Goal: Information Seeking & Learning: Learn about a topic

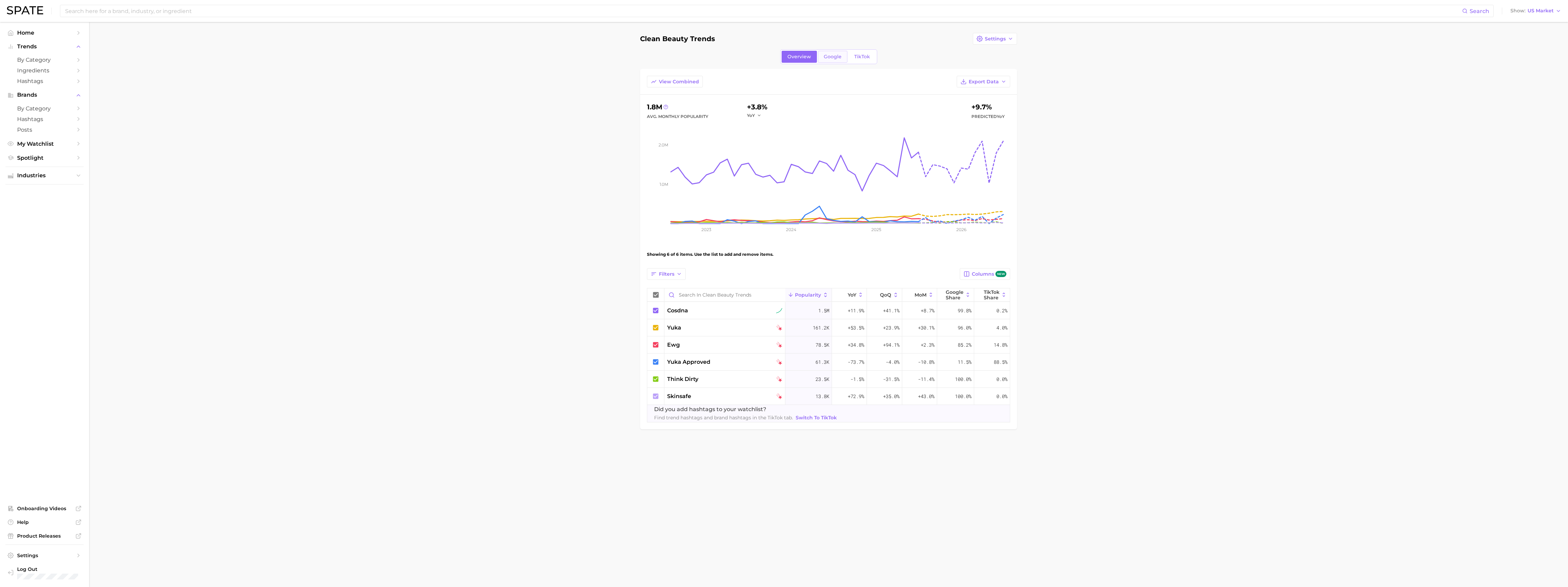
click at [827, 56] on span "Google" at bounding box center [832, 57] width 18 height 6
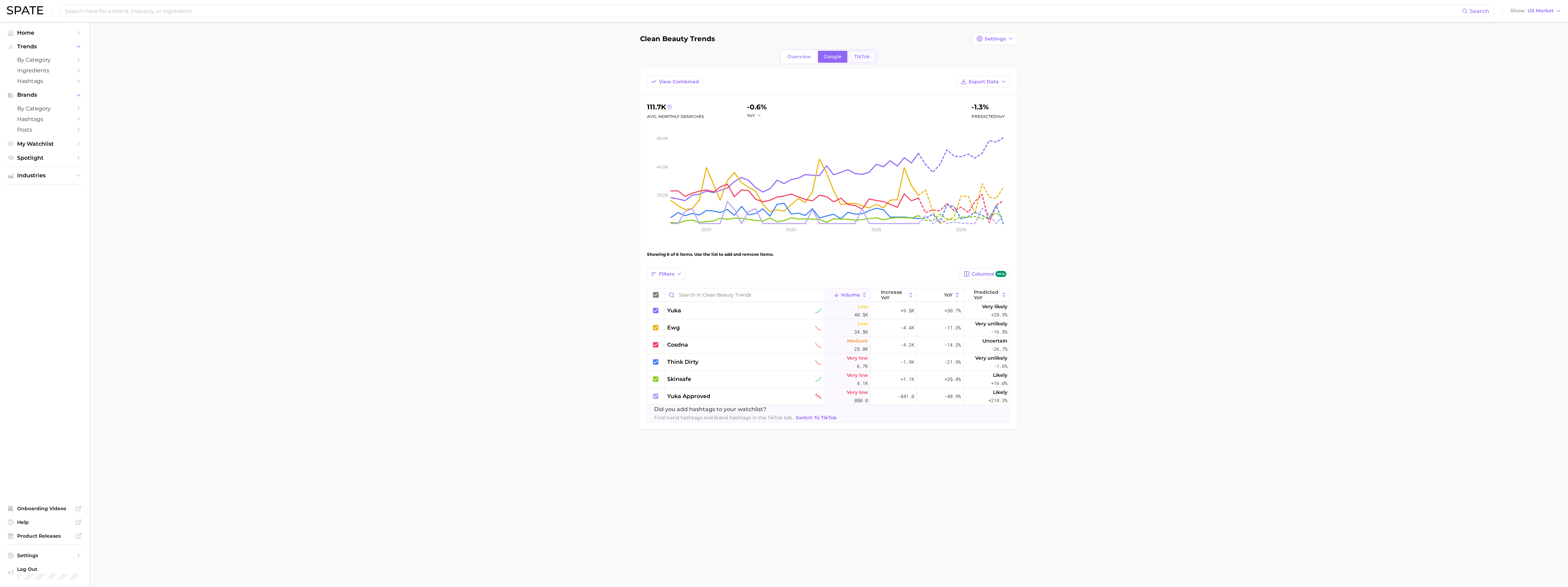
click at [858, 58] on span "TikTok" at bounding box center [862, 57] width 16 height 6
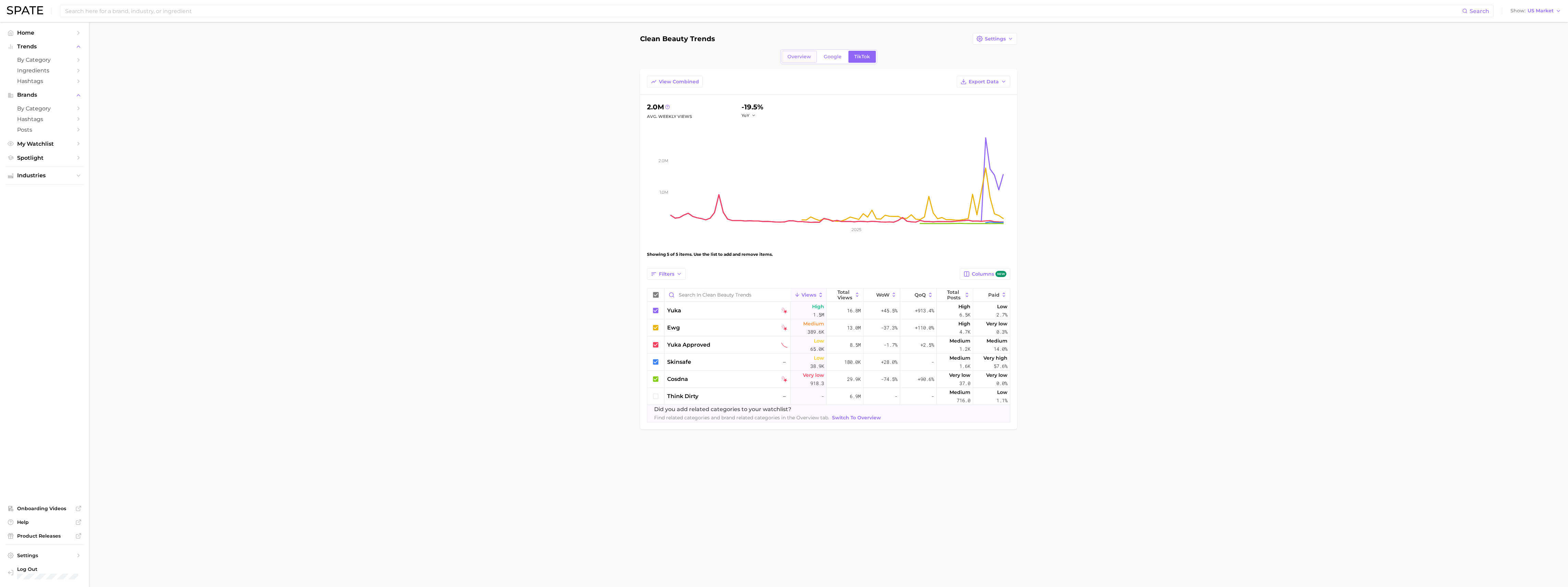
click at [799, 58] on span "Overview" at bounding box center [799, 57] width 24 height 6
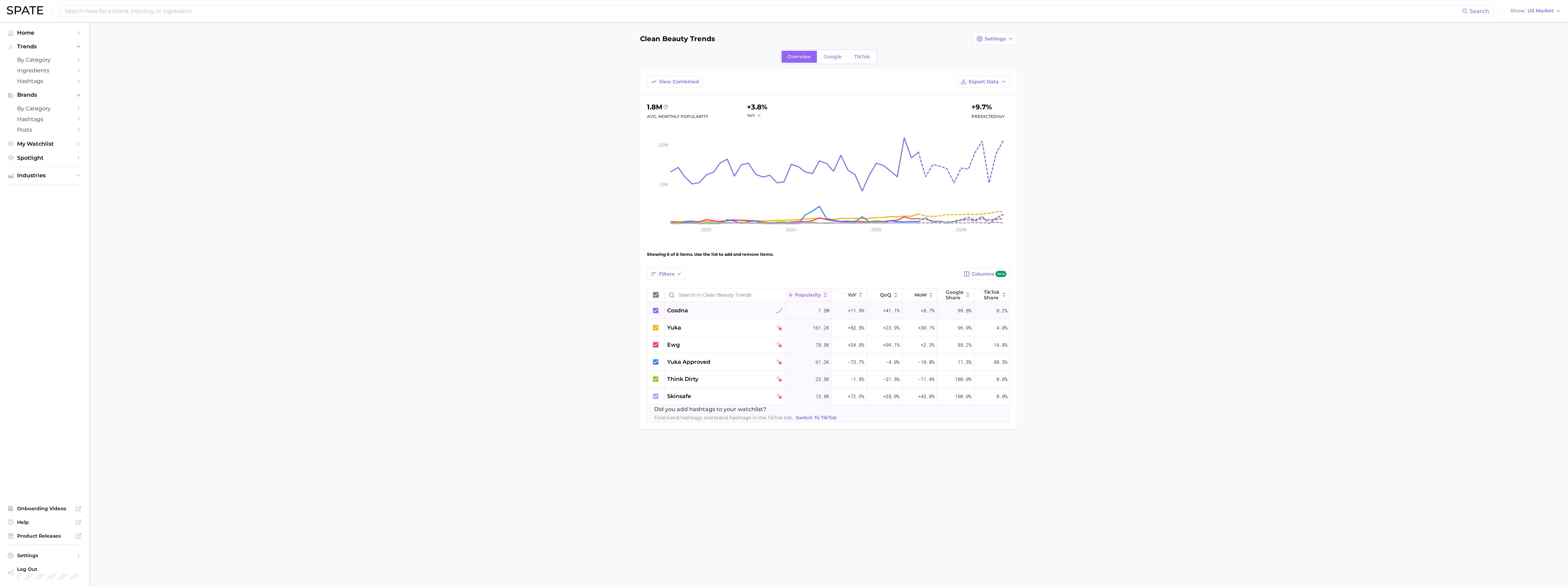
click at [679, 311] on span "cosdna" at bounding box center [677, 311] width 21 height 9
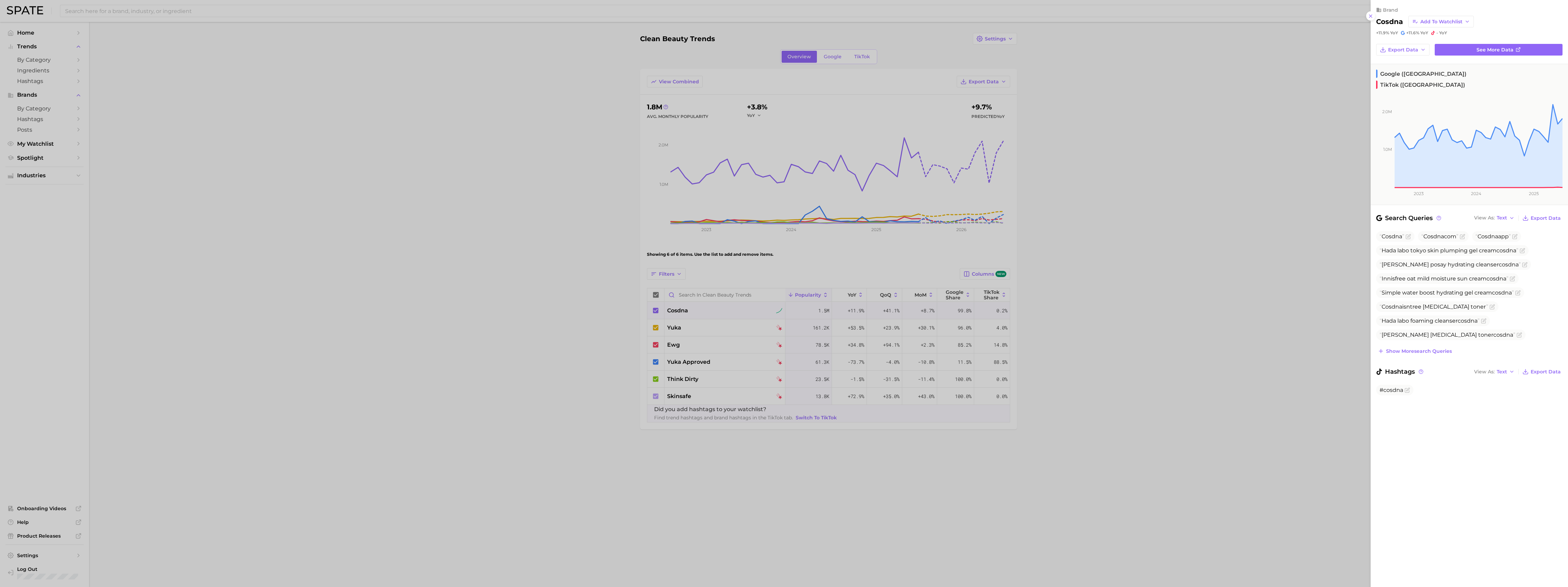
click at [1379, 368] on icon at bounding box center [1379, 371] width 6 height 6
click at [1381, 368] on icon at bounding box center [1379, 371] width 5 height 6
click at [1394, 387] on span "#cosdna" at bounding box center [1391, 390] width 24 height 7
click at [1405, 387] on icon "Flag as miscategorized or irrelevant" at bounding box center [1407, 390] width 5 height 5
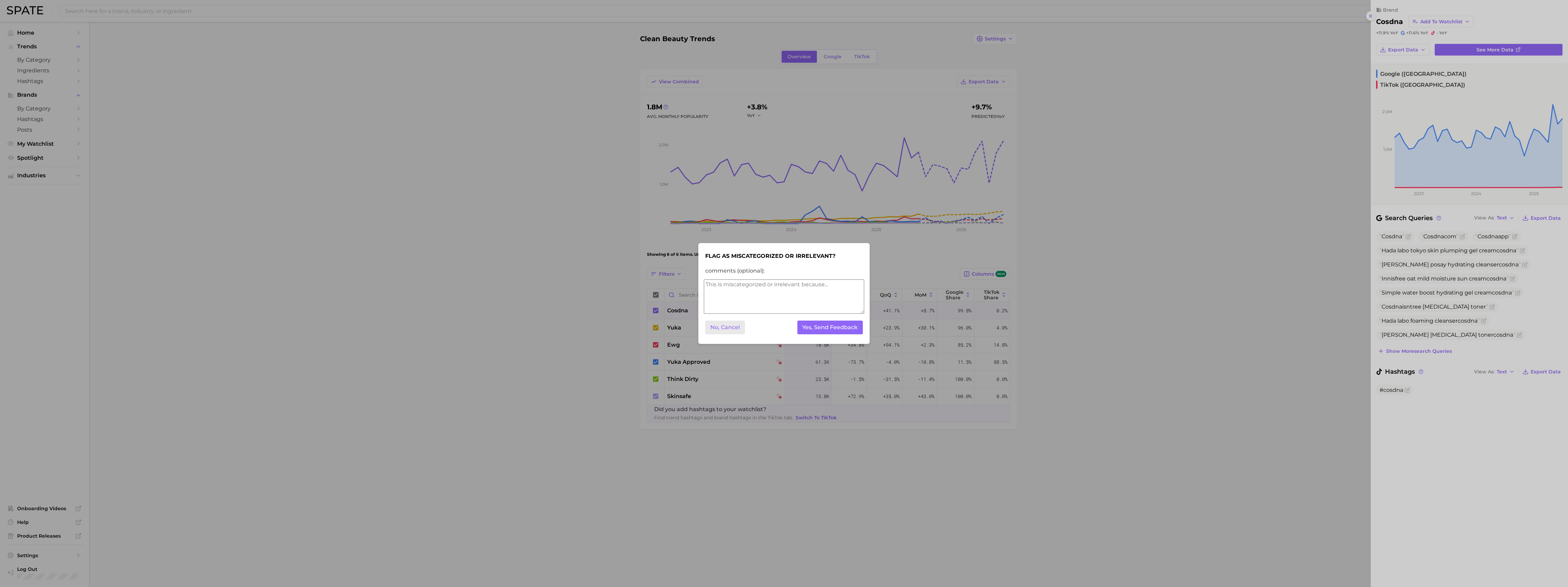
click at [731, 328] on button "No, Cancel" at bounding box center [725, 327] width 40 height 14
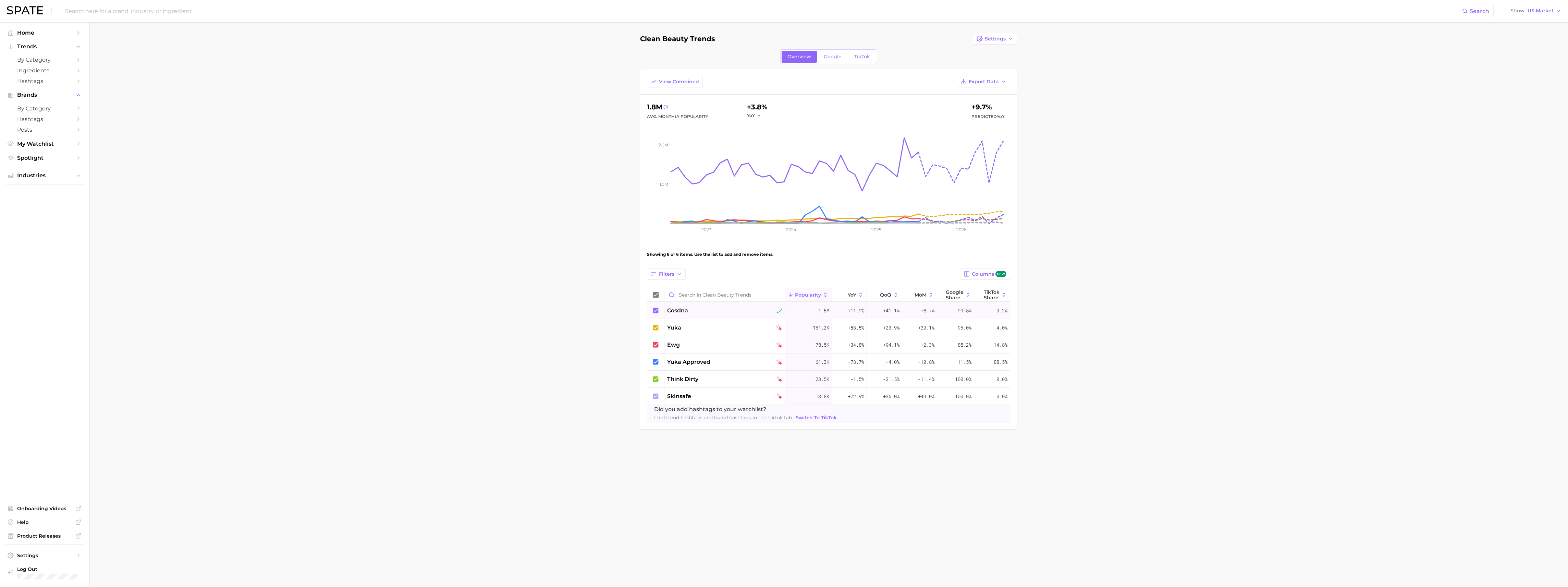
click at [681, 308] on span "cosdna" at bounding box center [677, 311] width 21 height 9
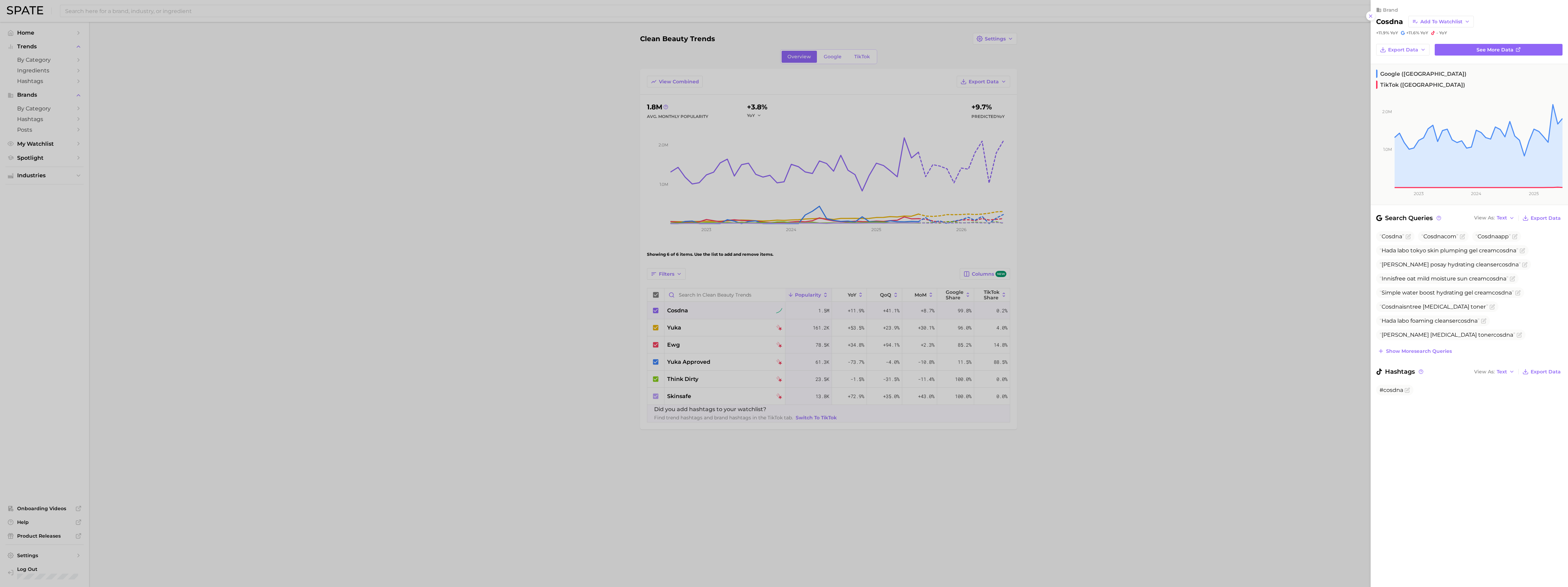
click at [830, 57] on div at bounding box center [784, 294] width 1568 height 587
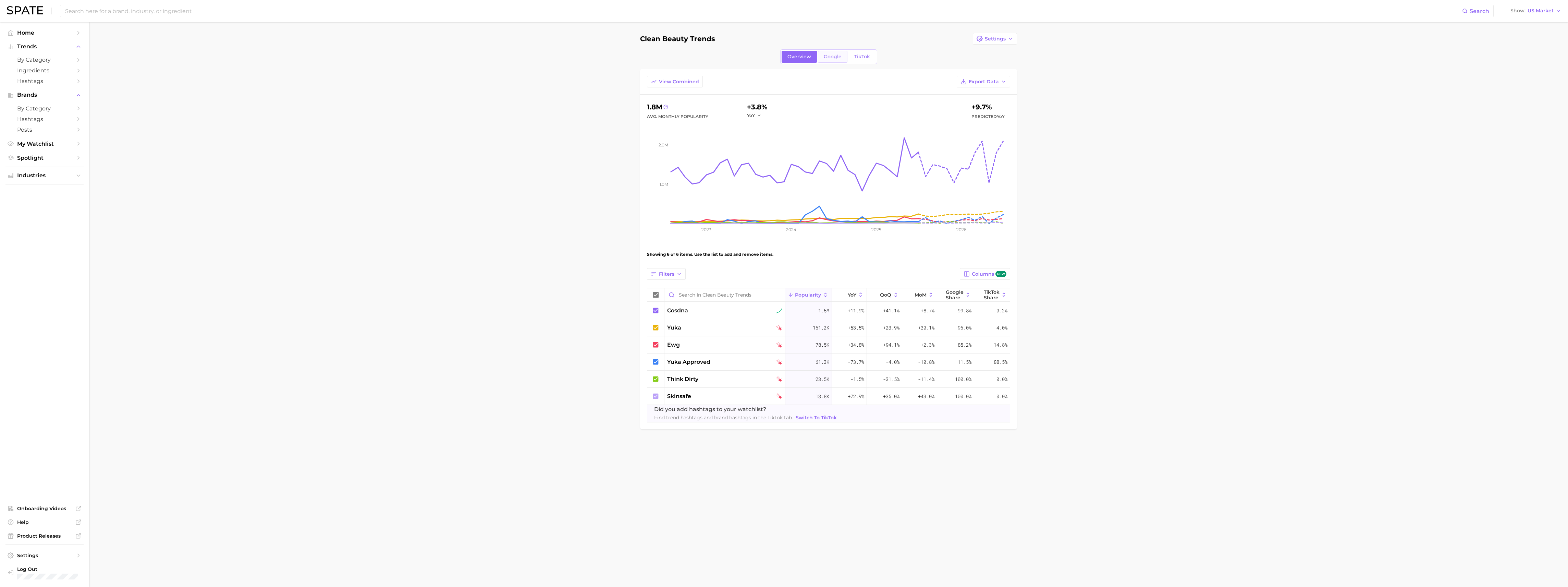
click at [831, 54] on span "Google" at bounding box center [832, 57] width 18 height 6
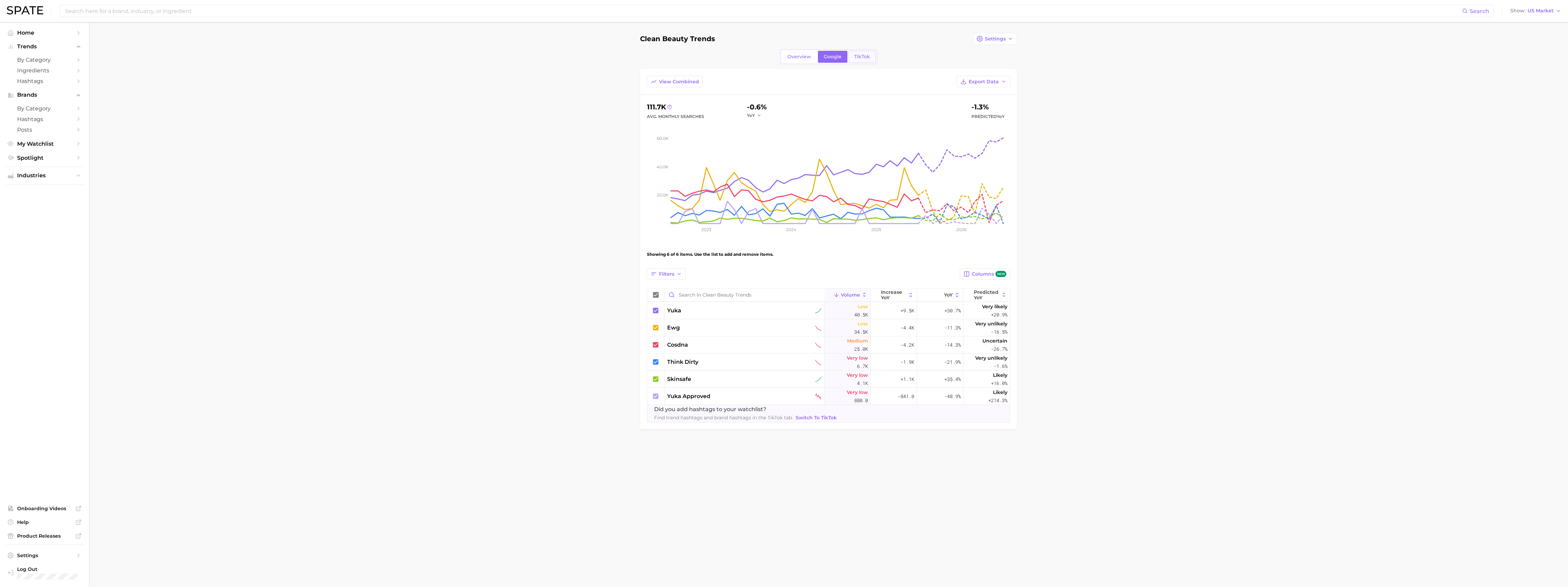
click at [859, 57] on span "TikTok" at bounding box center [862, 57] width 16 height 6
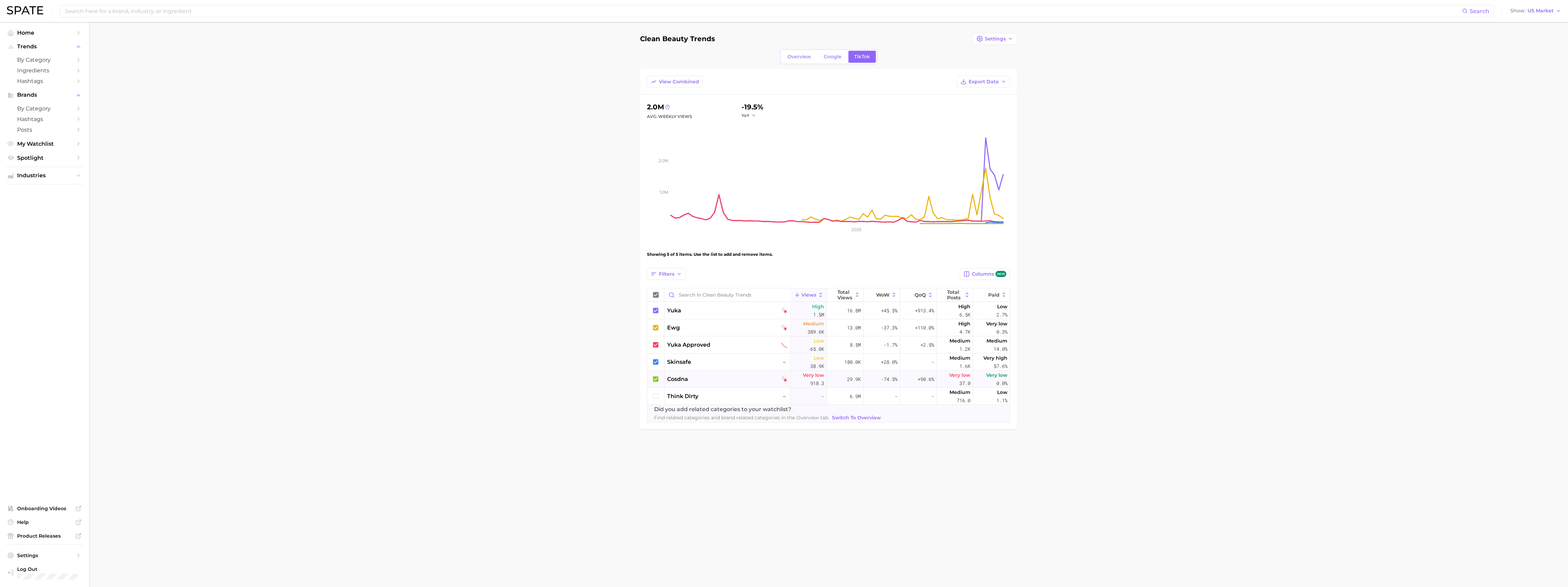
click at [676, 379] on span "cosdna" at bounding box center [677, 379] width 21 height 9
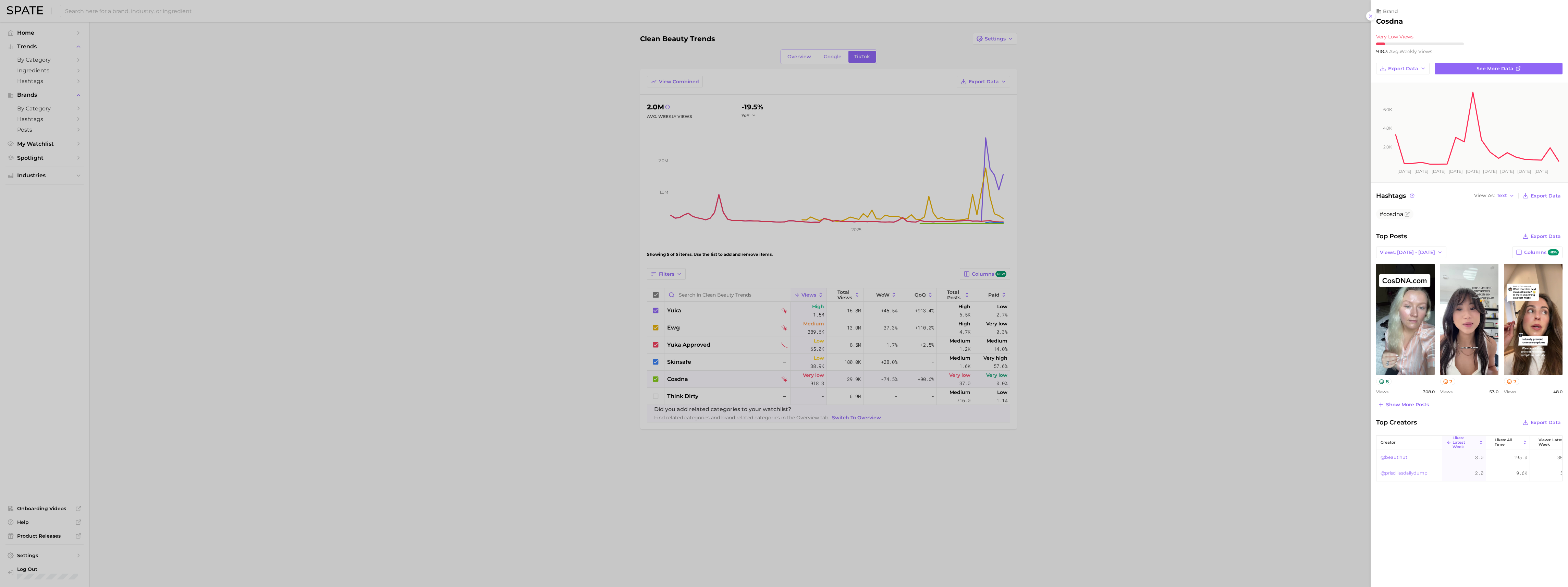
click at [1359, 317] on div at bounding box center [784, 294] width 1568 height 587
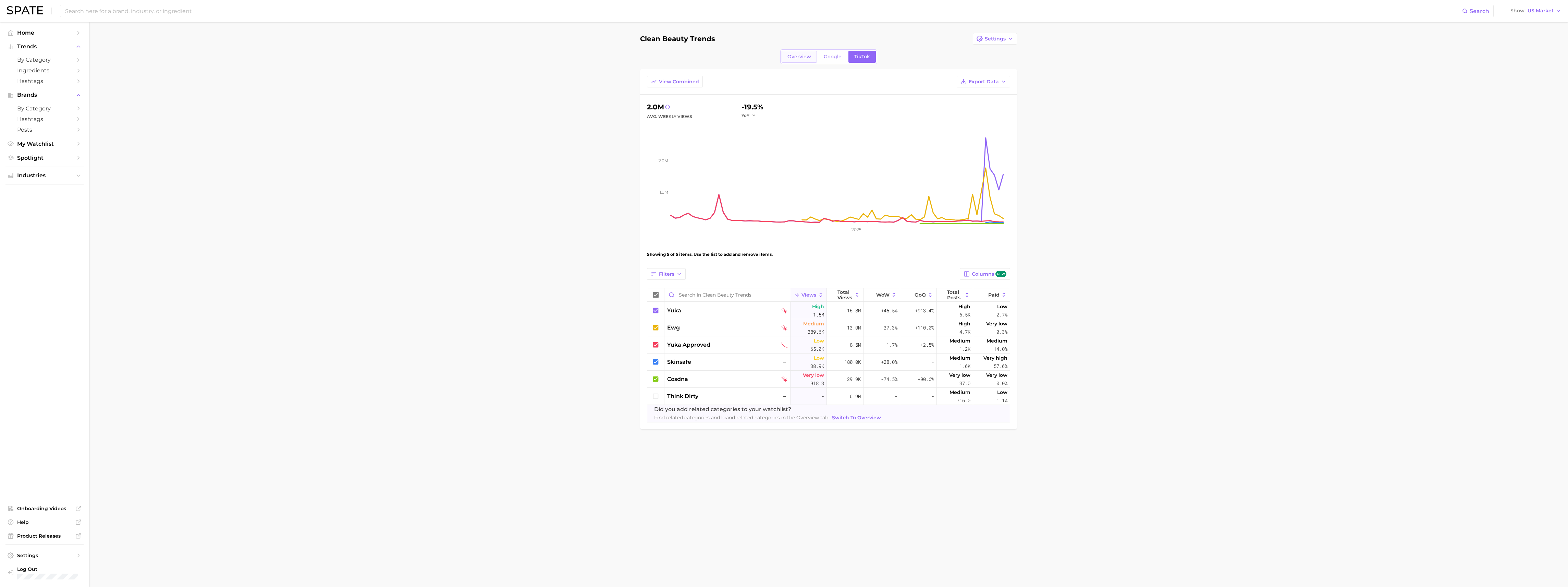
click at [805, 60] on link "Overview" at bounding box center [799, 57] width 35 height 12
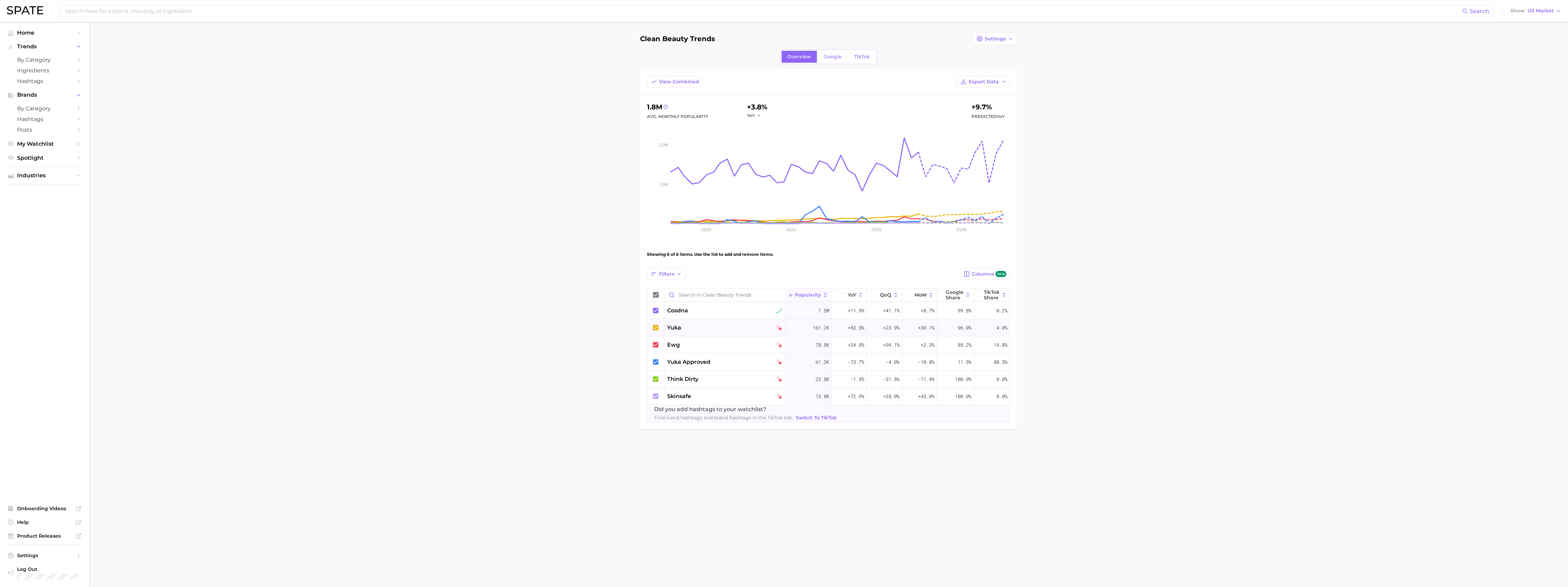
click at [675, 328] on span "yuka" at bounding box center [674, 328] width 14 height 9
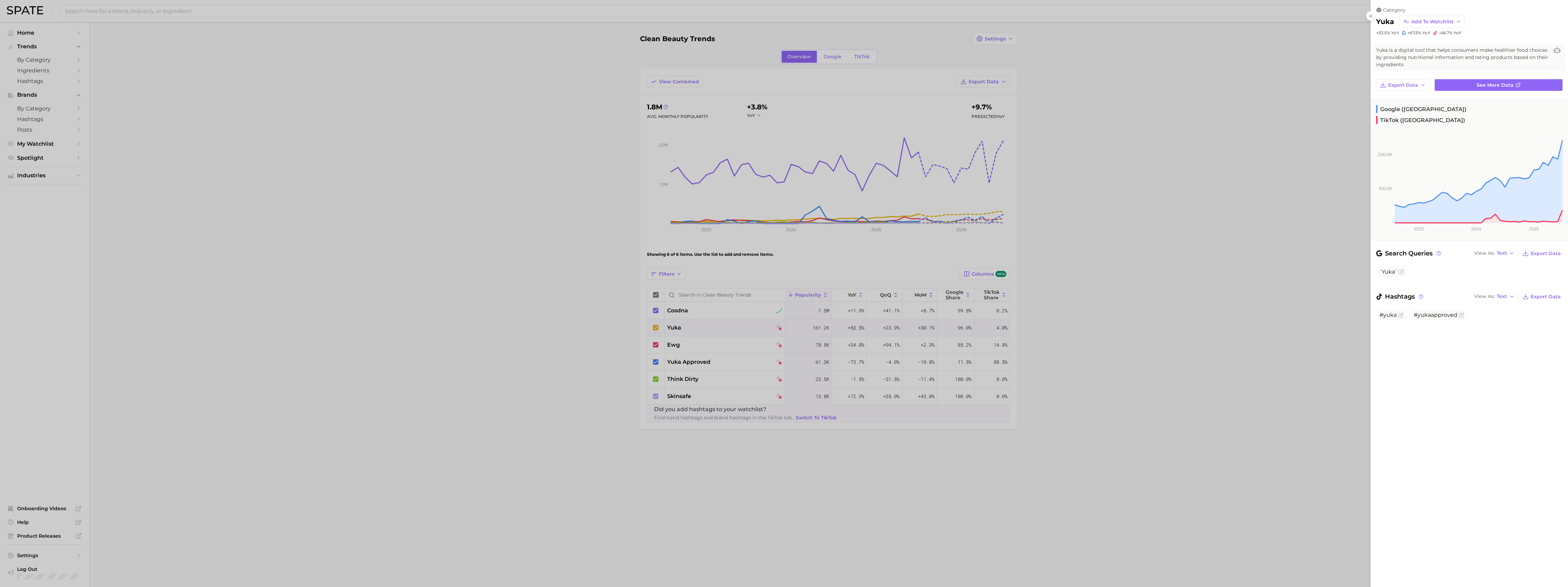
drag, startPoint x: 856, startPoint y: 470, endPoint x: 853, endPoint y: 465, distance: 5.8
click at [855, 468] on div at bounding box center [784, 294] width 1568 height 587
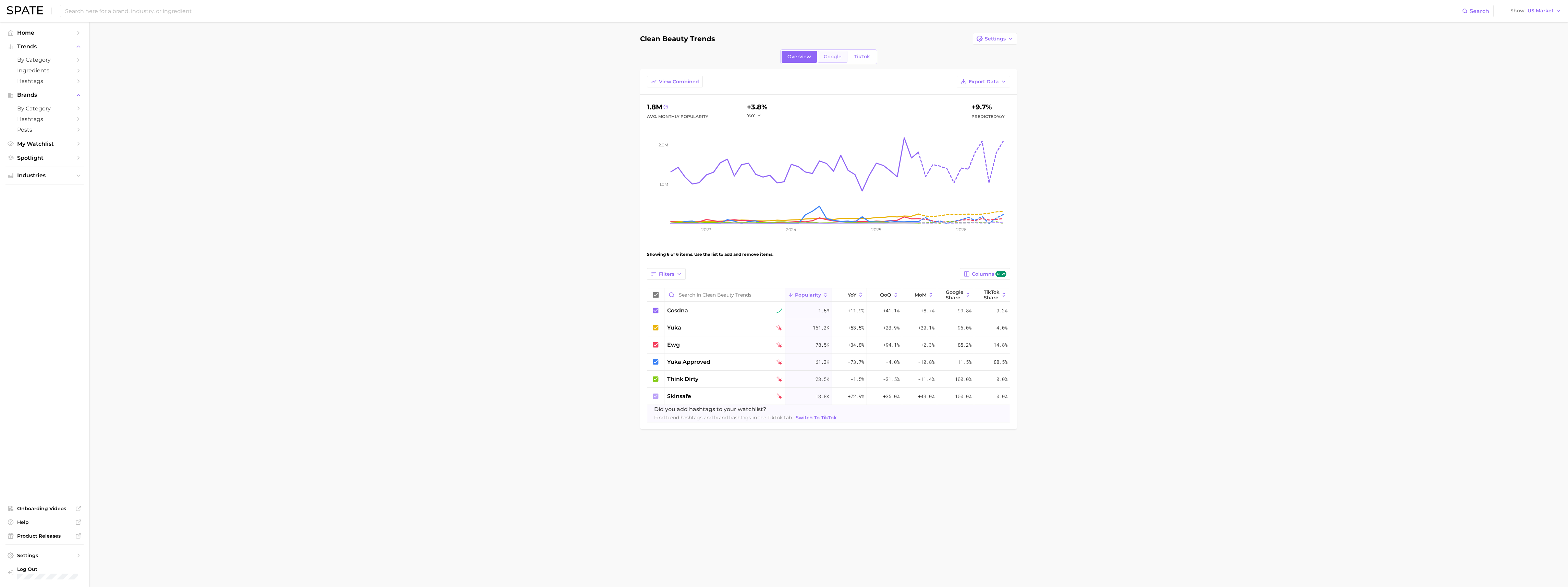
click at [833, 62] on link "Google" at bounding box center [833, 57] width 29 height 12
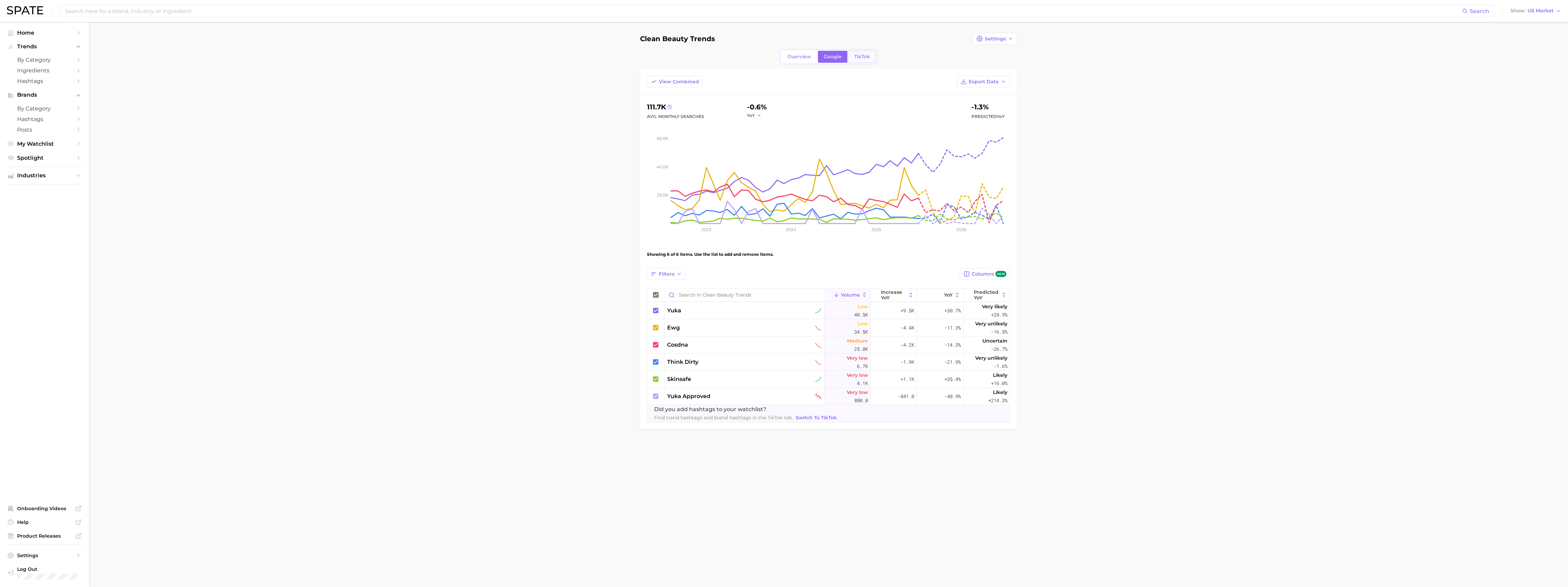
click at [854, 57] on span "TikTok" at bounding box center [862, 57] width 16 height 6
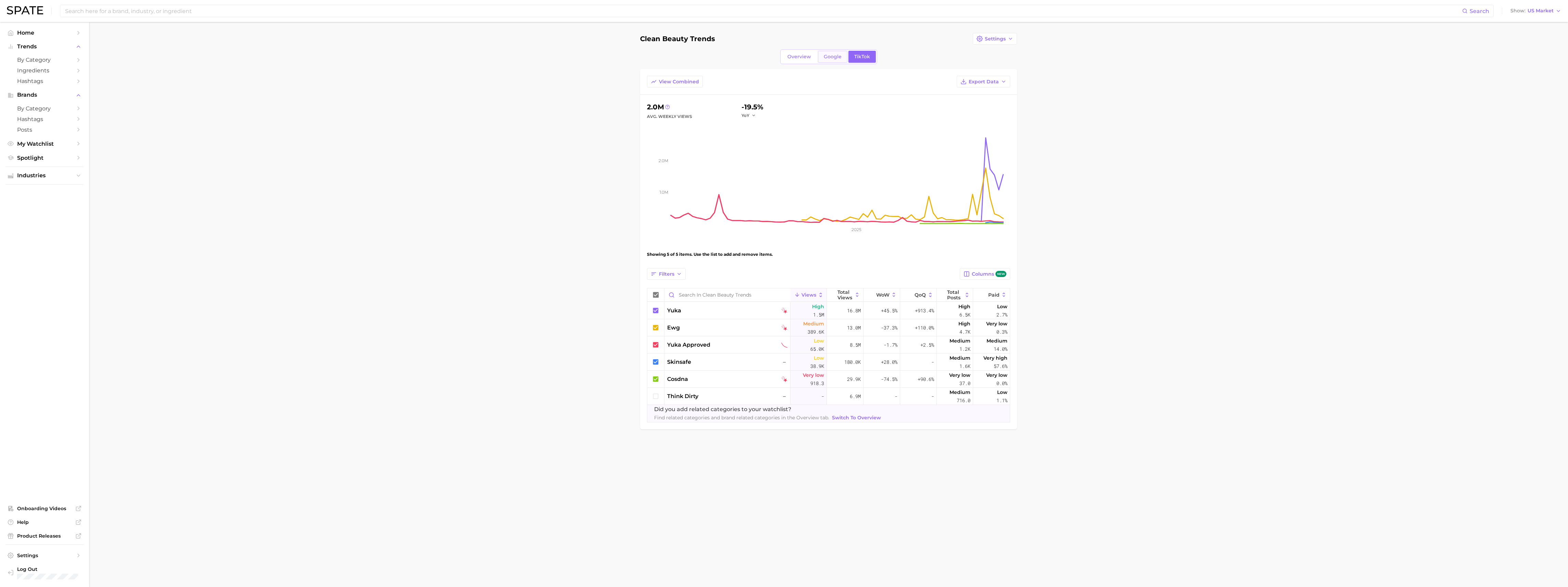
click at [833, 58] on span "Google" at bounding box center [832, 57] width 18 height 6
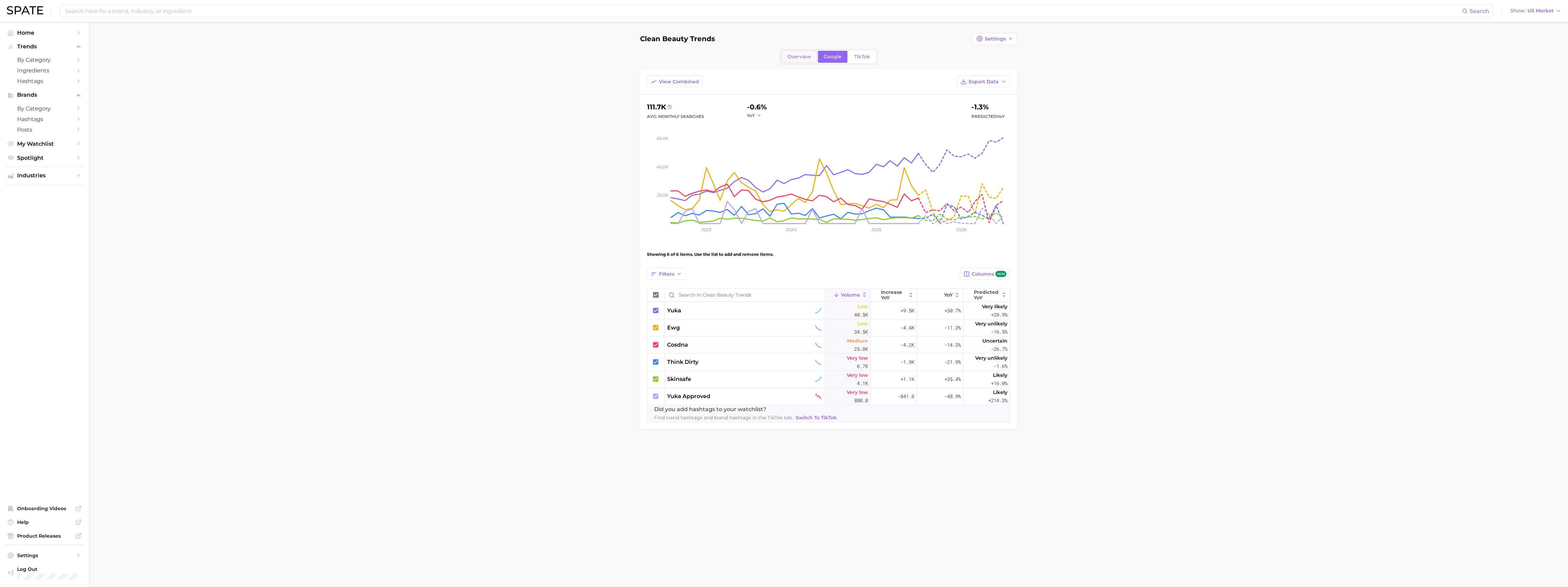
click at [805, 62] on link "Overview" at bounding box center [799, 57] width 35 height 12
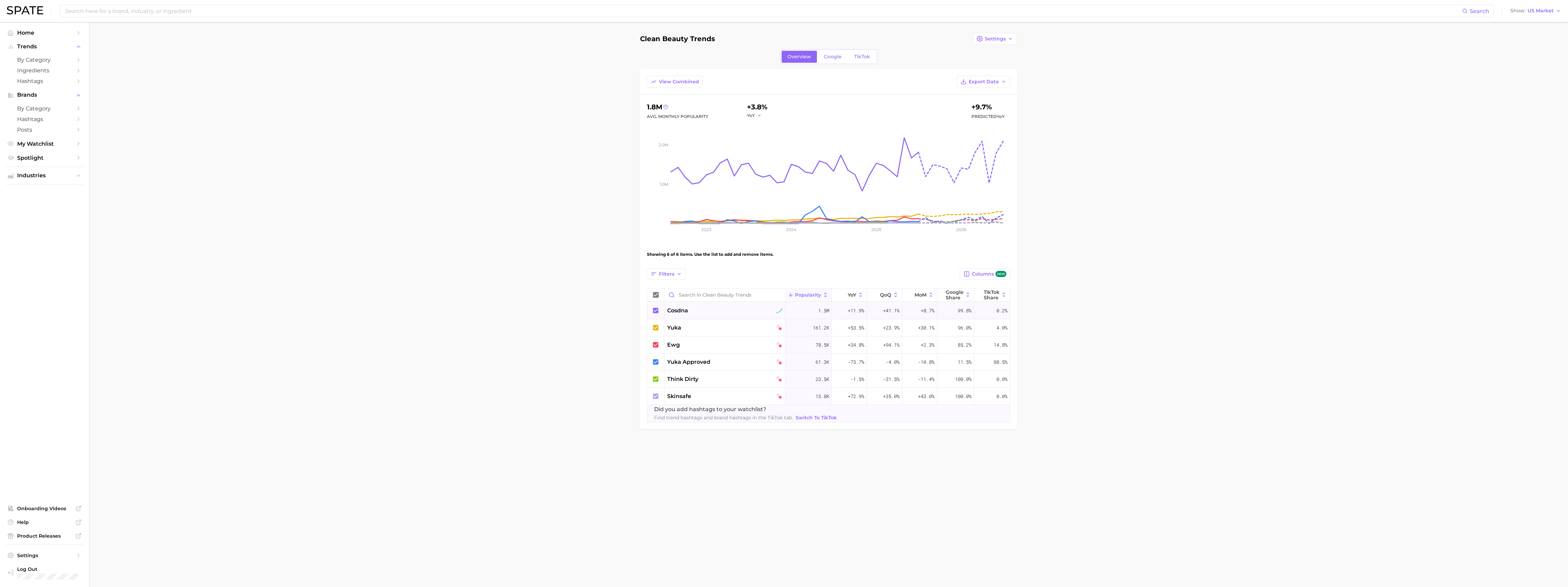
click at [677, 312] on span "cosdna" at bounding box center [677, 311] width 21 height 9
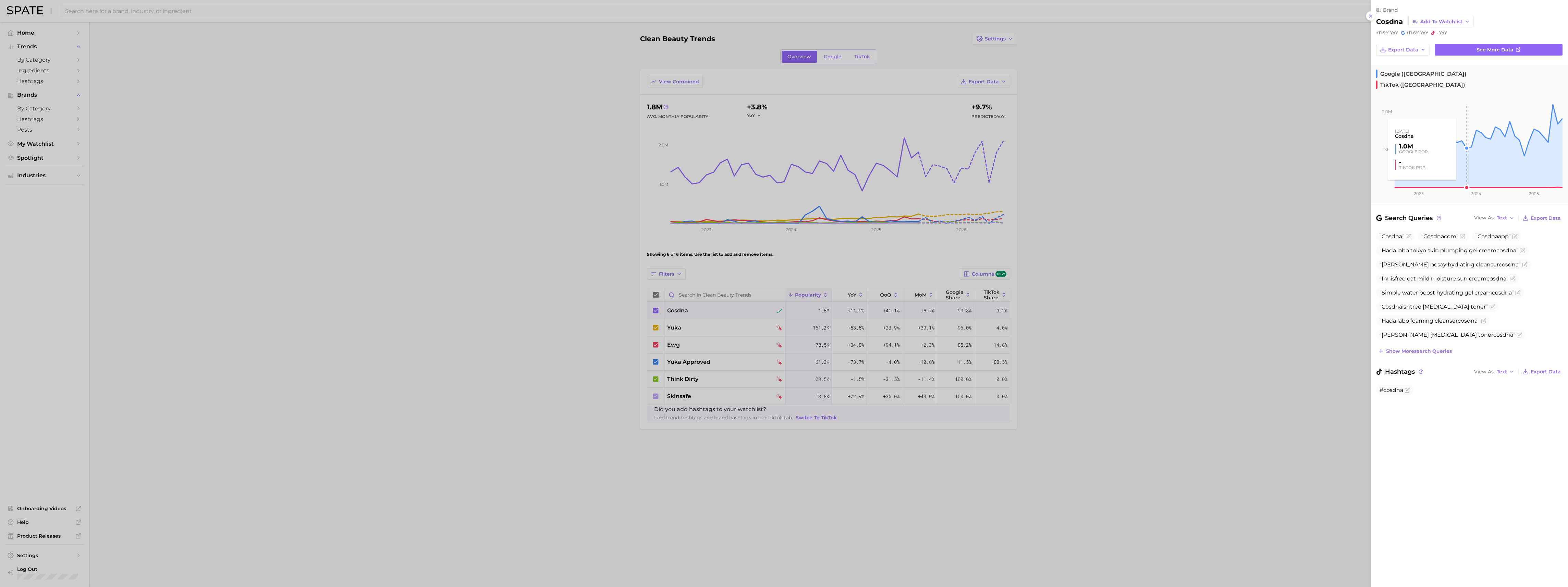
click at [1464, 150] on rect at bounding box center [1466, 138] width 192 height 100
click at [1390, 74] on span "Google ([GEOGRAPHIC_DATA])" at bounding box center [1421, 74] width 91 height 9
click at [837, 54] on div at bounding box center [784, 294] width 1568 height 587
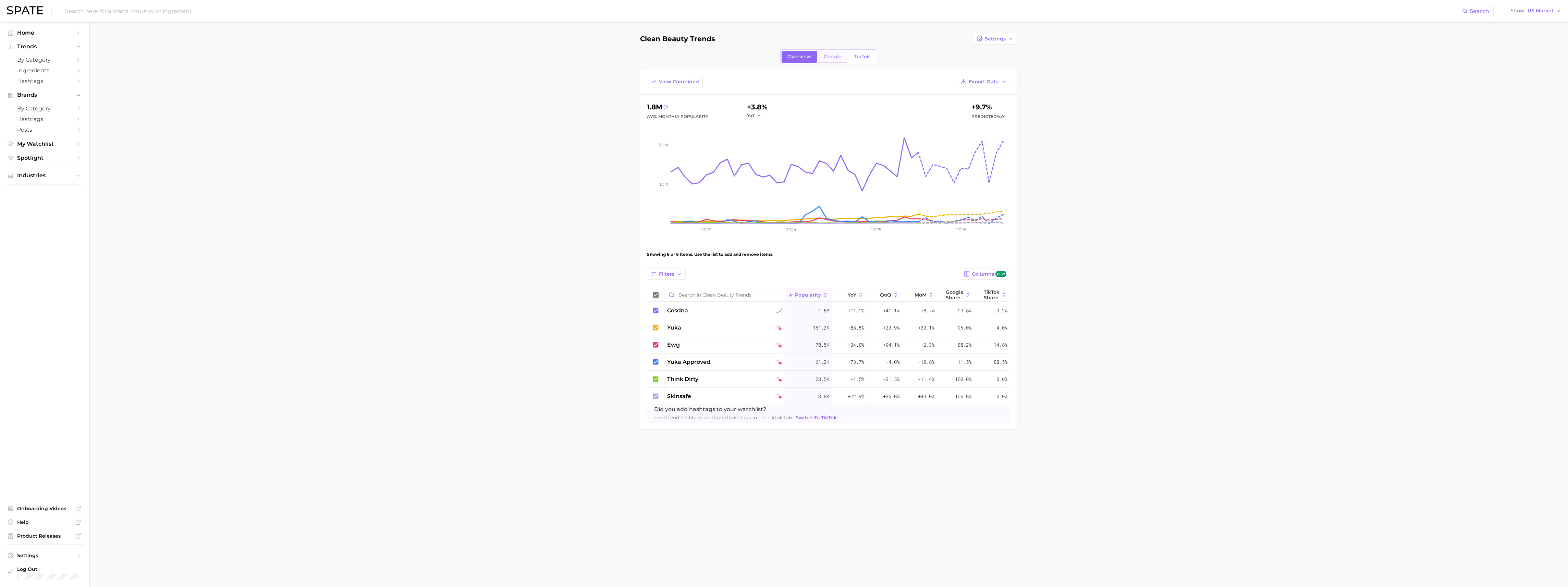
click at [835, 55] on span "Google" at bounding box center [832, 57] width 18 height 6
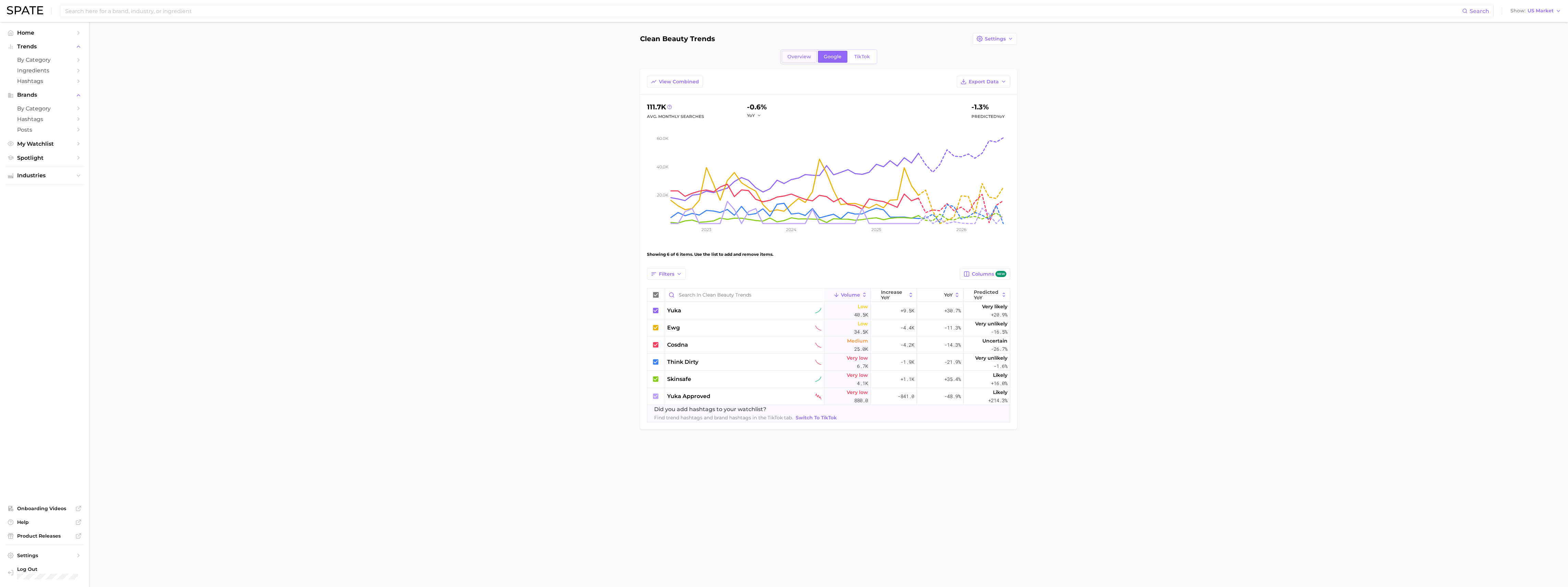
click at [807, 55] on span "Overview" at bounding box center [799, 57] width 24 height 6
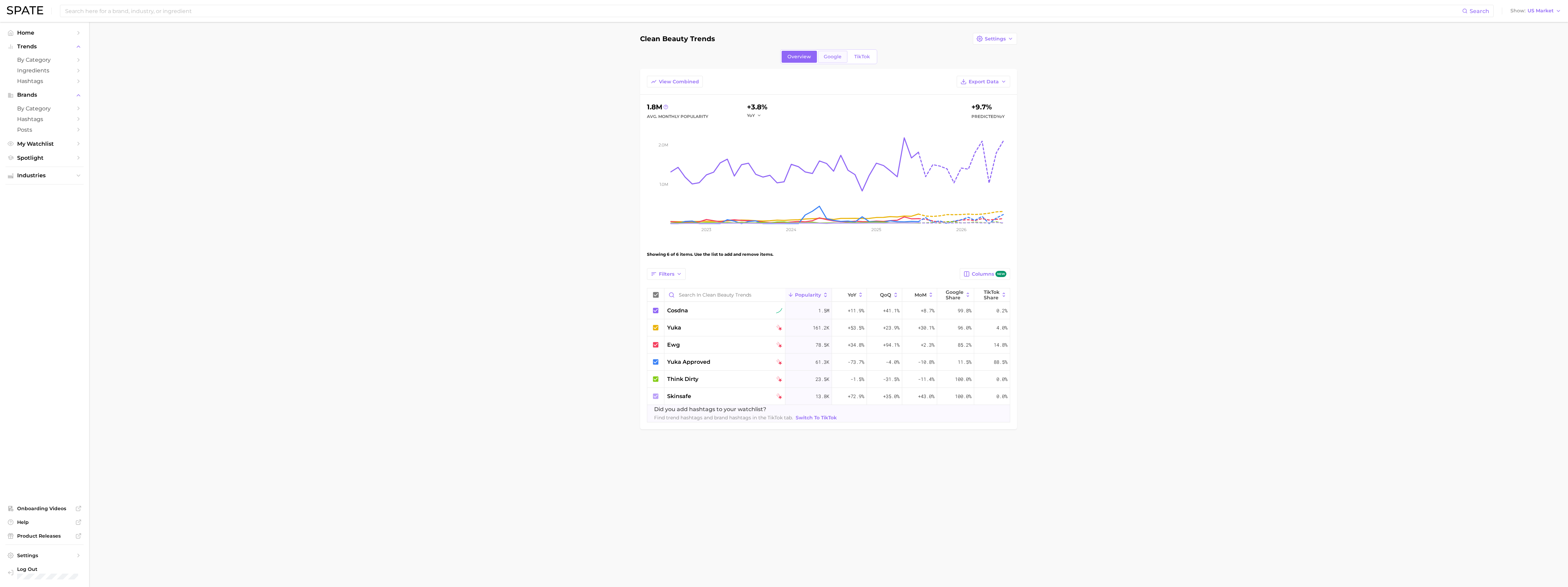
click at [822, 59] on link "Google" at bounding box center [833, 57] width 29 height 12
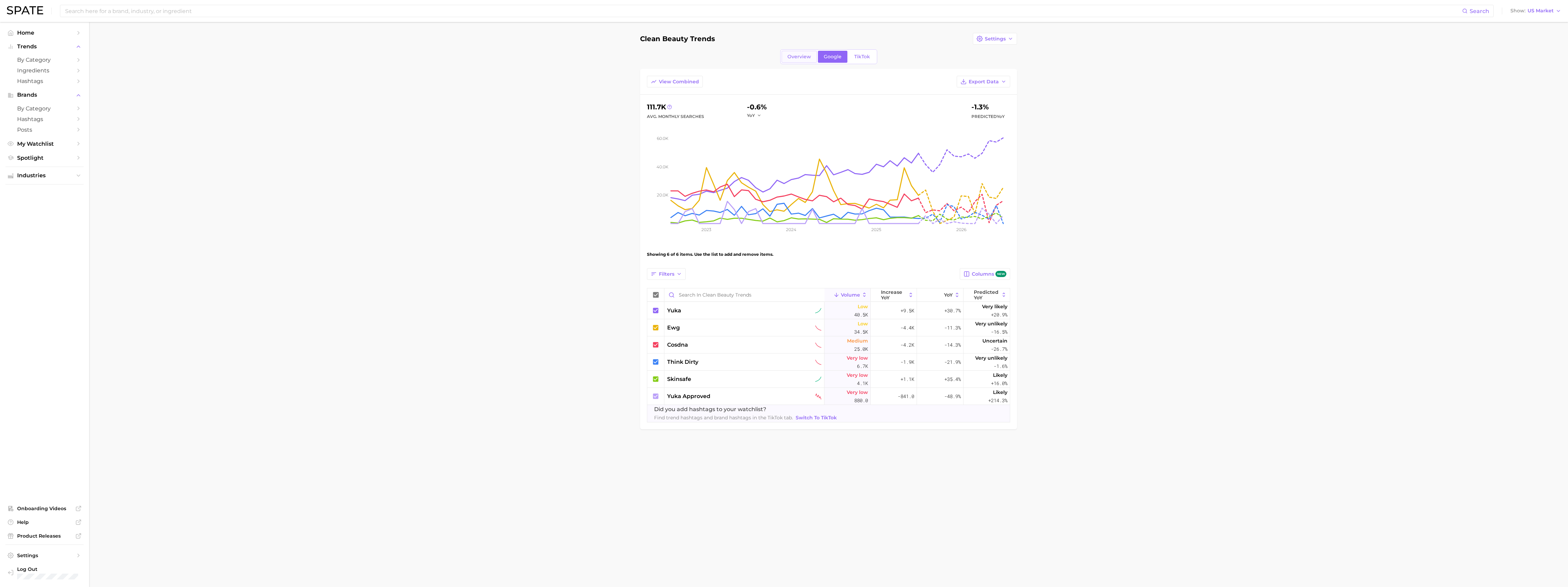
click at [801, 52] on link "Overview" at bounding box center [799, 57] width 35 height 12
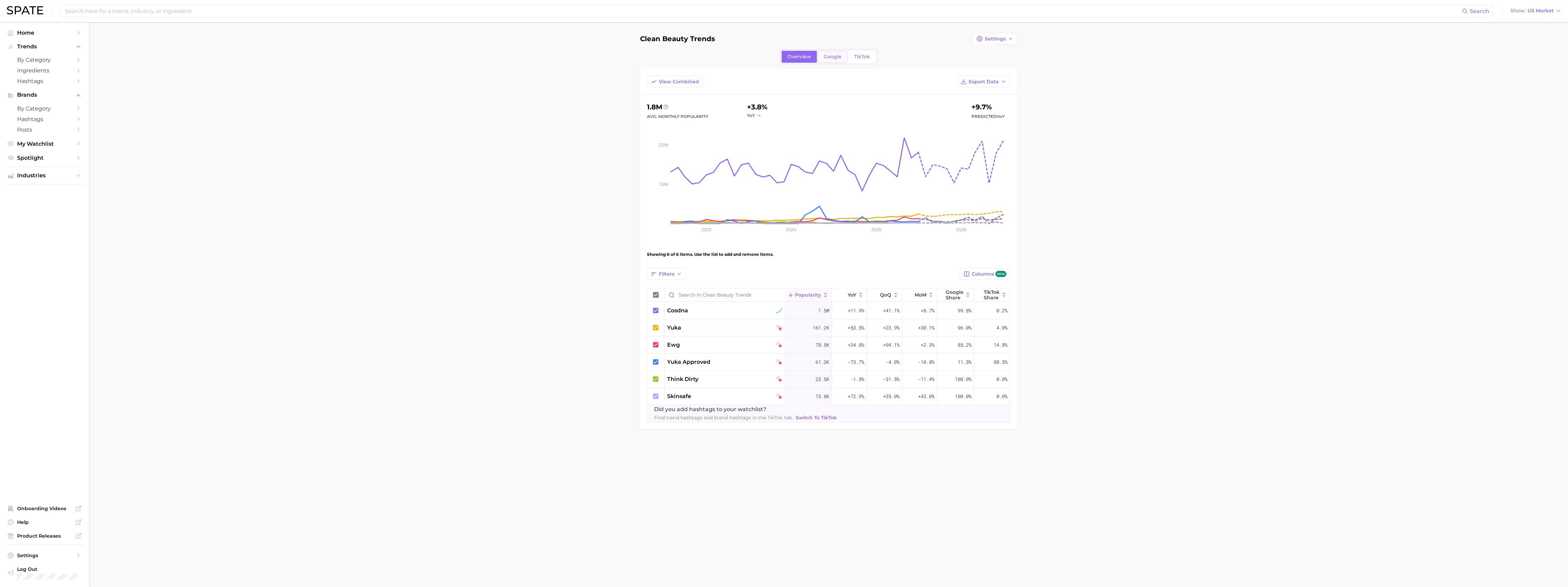
click at [820, 54] on link "Google" at bounding box center [833, 57] width 29 height 12
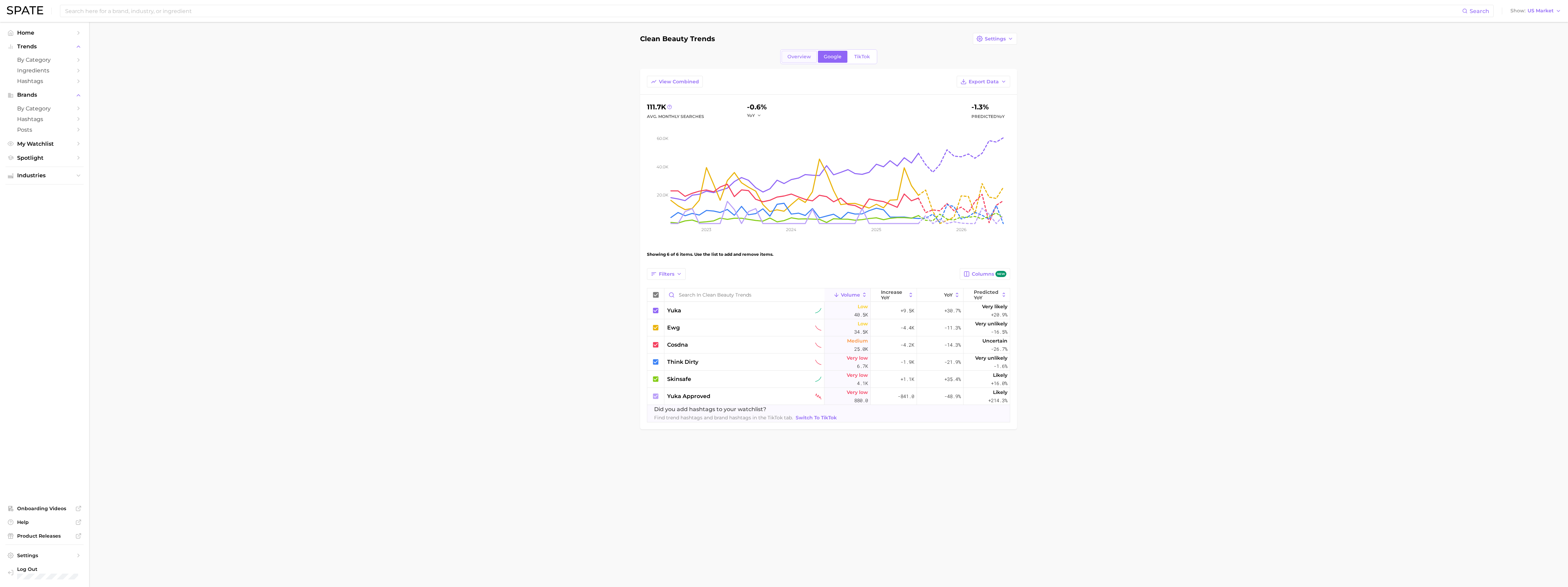
click at [799, 55] on span "Overview" at bounding box center [799, 57] width 24 height 6
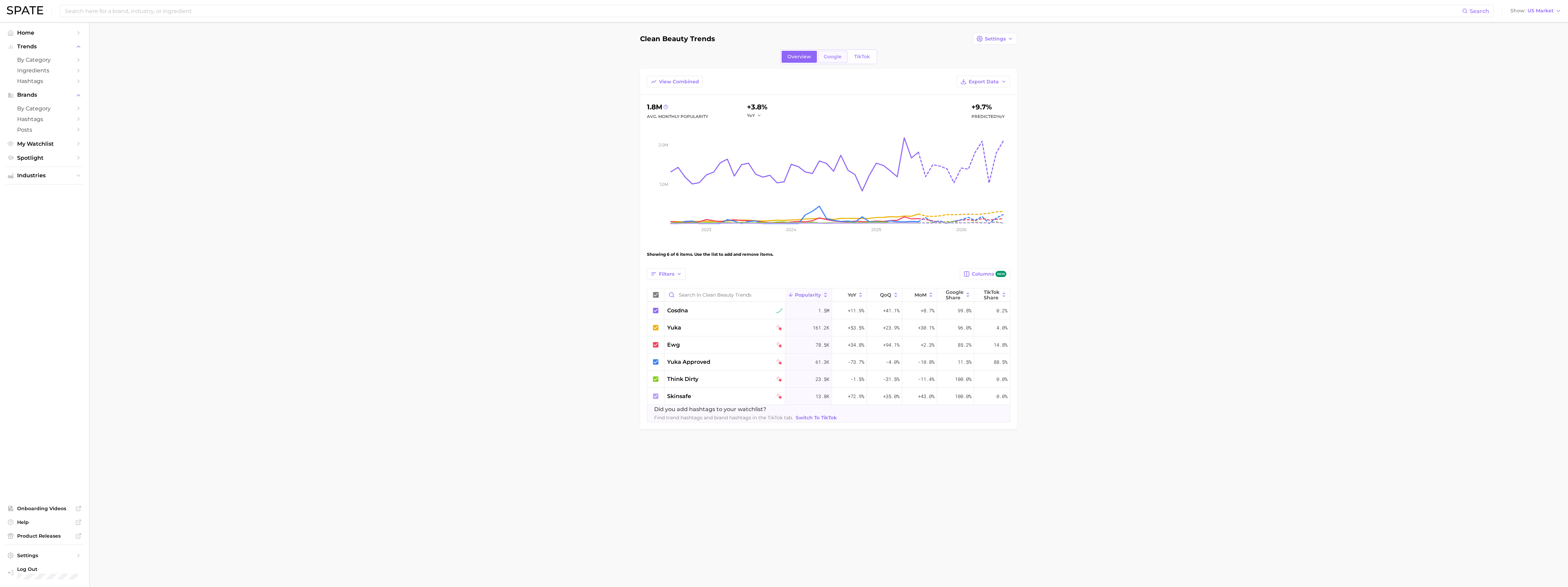
click at [819, 57] on link "Google" at bounding box center [833, 57] width 29 height 12
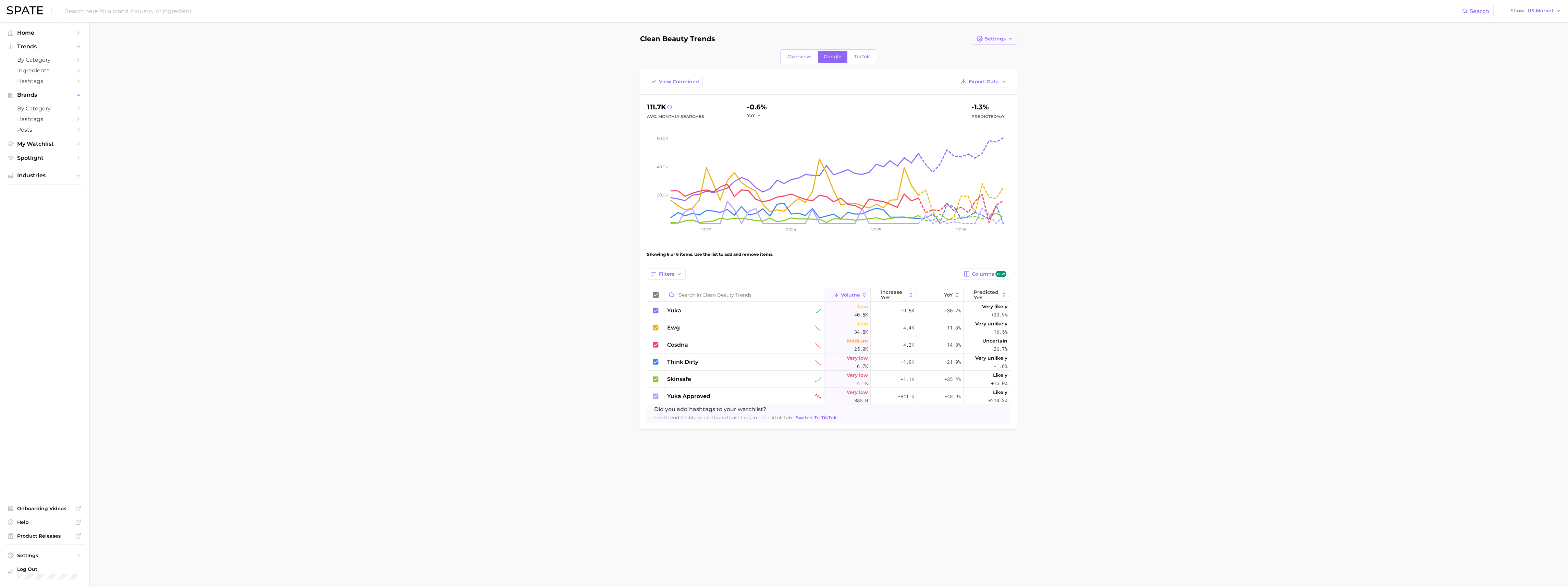
click at [1008, 39] on icon "button" at bounding box center [1010, 38] width 5 height 5
click at [1007, 38] on button "Settings" at bounding box center [995, 38] width 44 height 12
click at [793, 55] on span "Overview" at bounding box center [799, 57] width 24 height 6
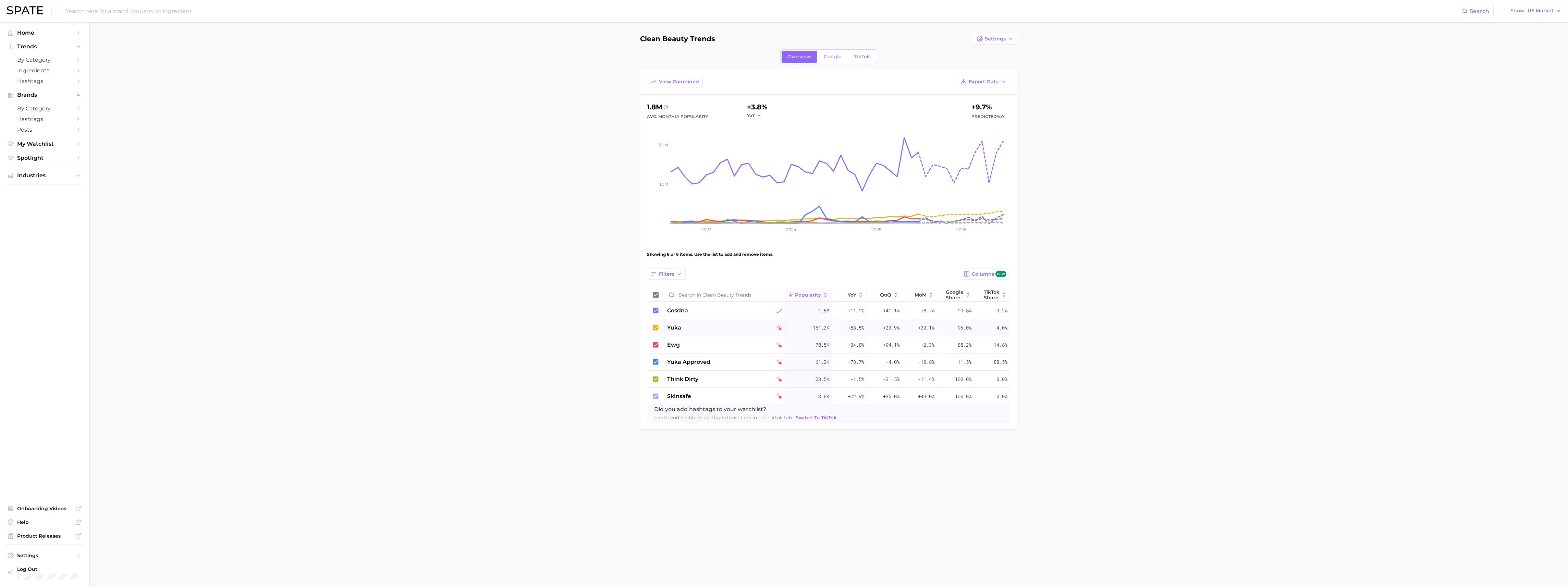
click at [679, 325] on span "yuka" at bounding box center [674, 328] width 14 height 9
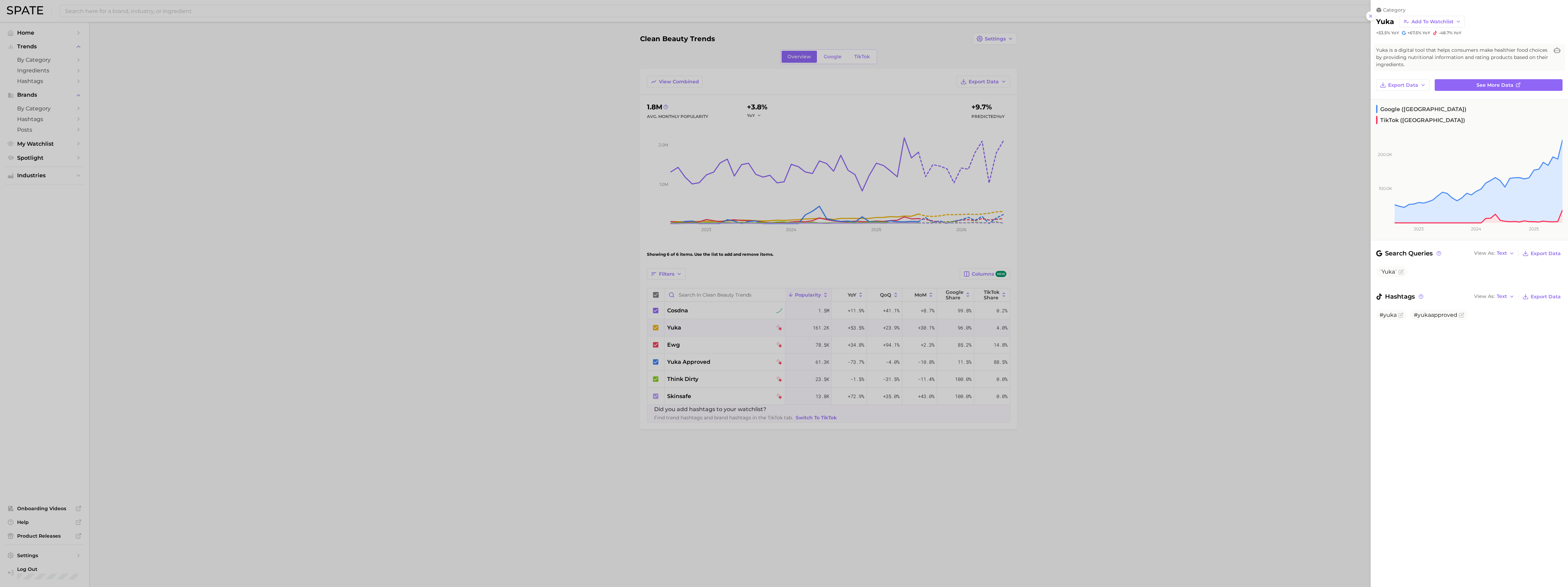
click at [677, 311] on div at bounding box center [784, 294] width 1568 height 587
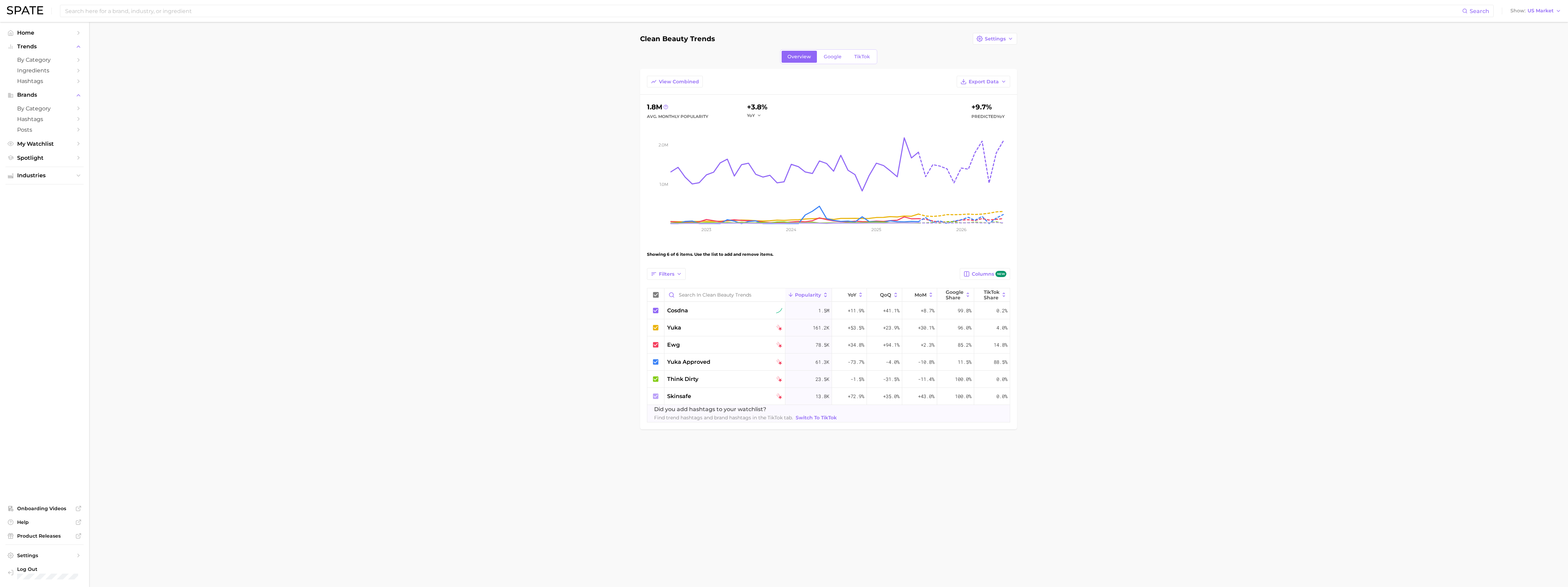
click at [677, 311] on span "cosdna" at bounding box center [677, 311] width 21 height 9
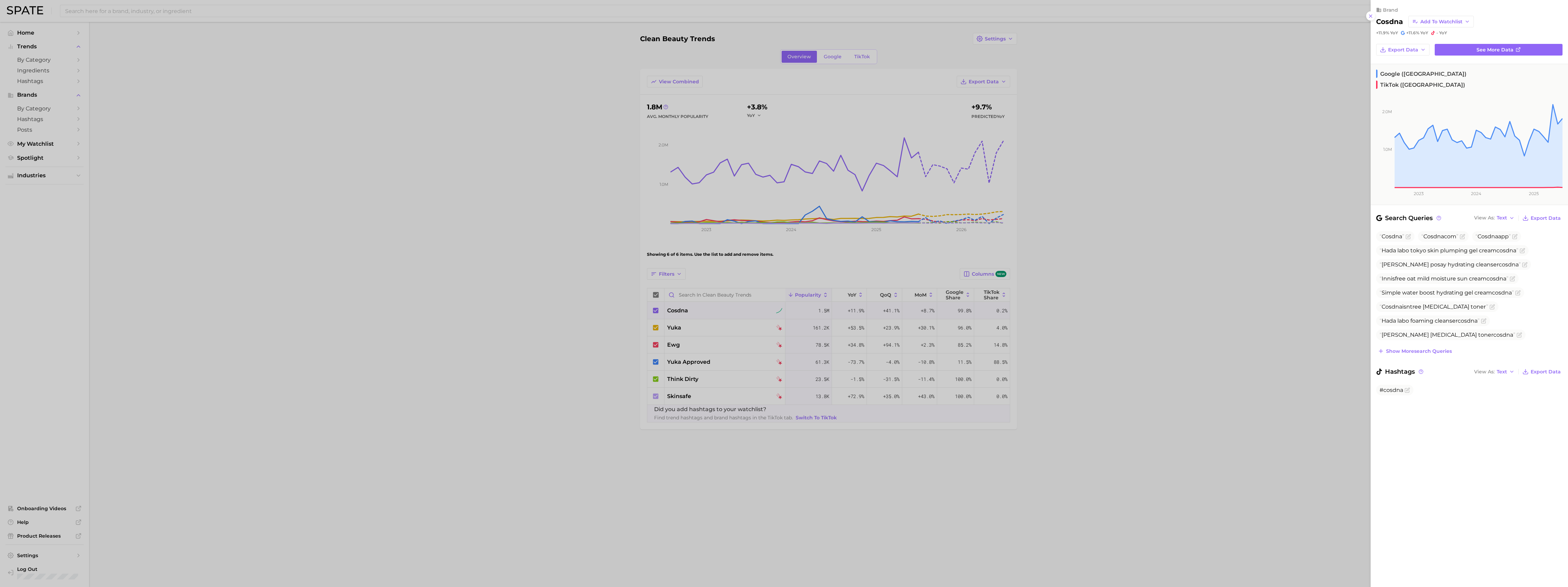
click at [679, 329] on div at bounding box center [784, 294] width 1568 height 587
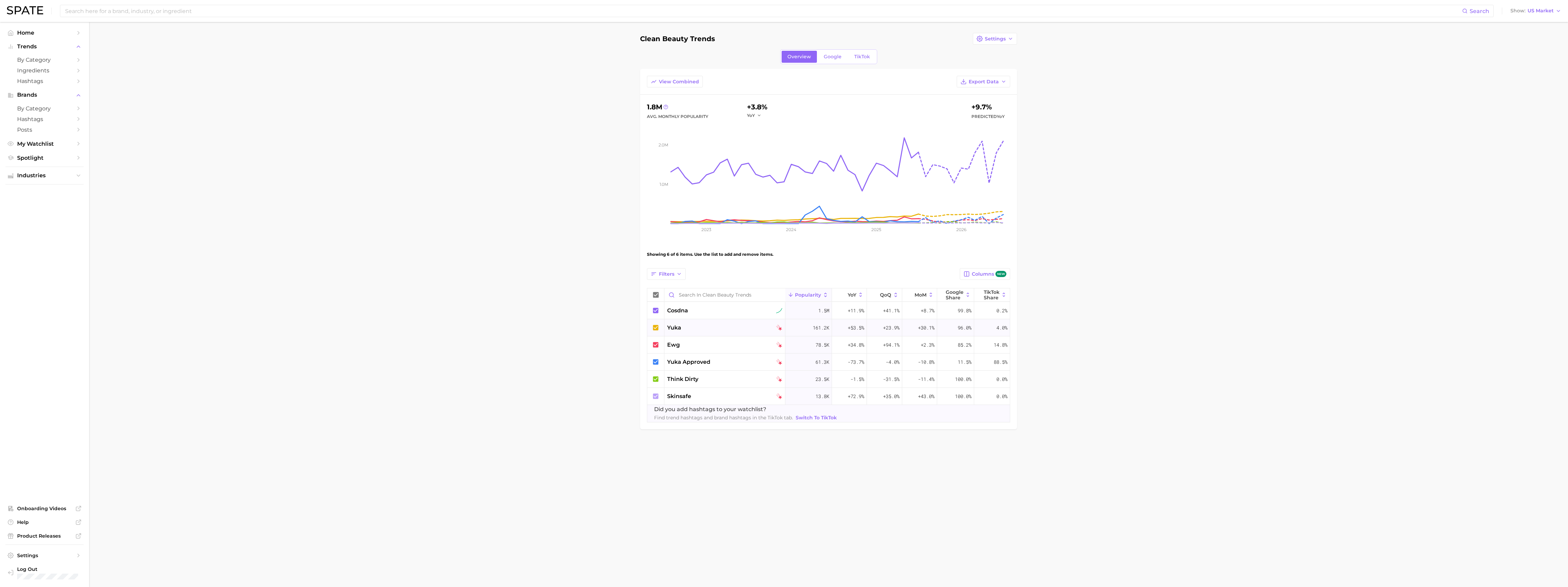
click at [676, 327] on span "yuka" at bounding box center [674, 328] width 14 height 9
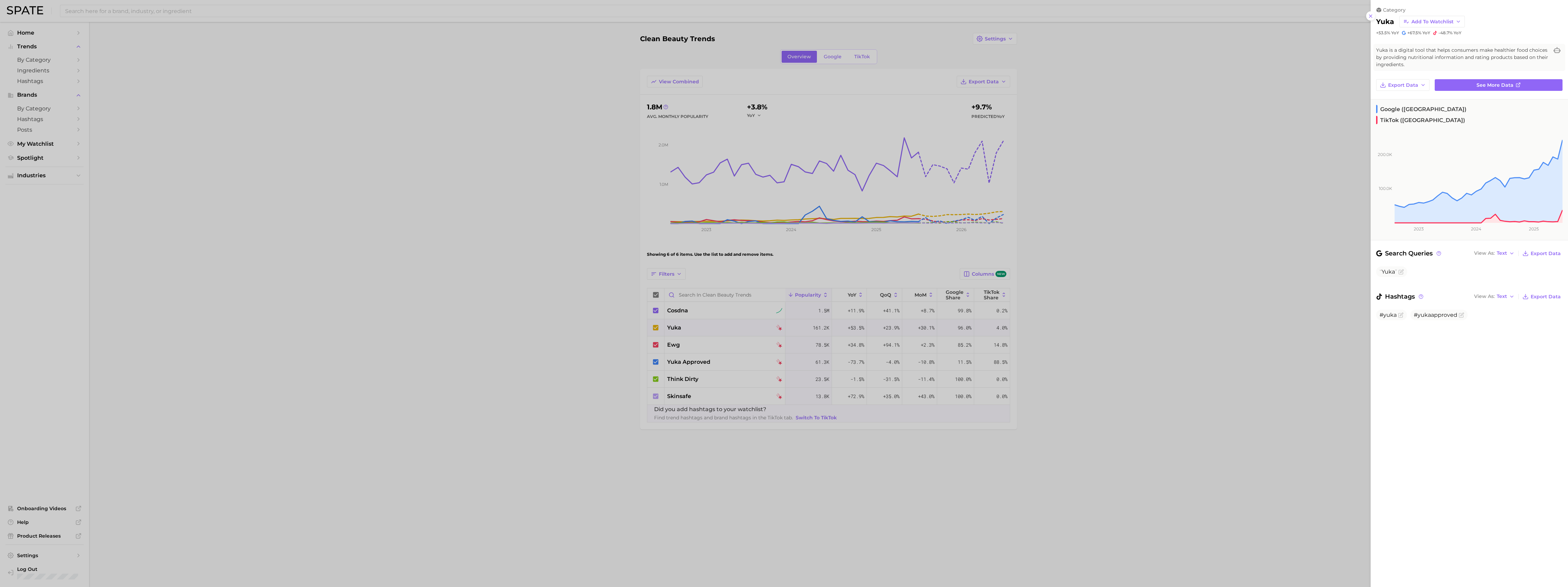
click at [671, 310] on div at bounding box center [784, 294] width 1568 height 587
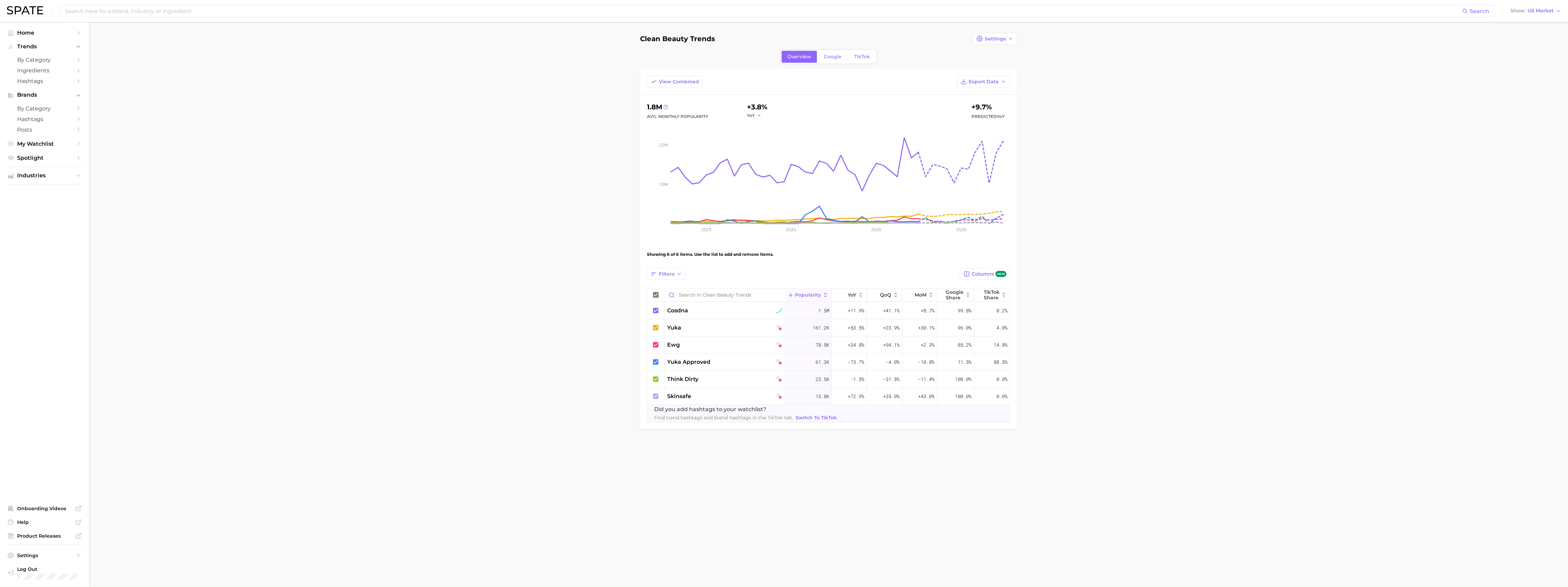
click at [671, 310] on span "cosdna" at bounding box center [677, 311] width 21 height 9
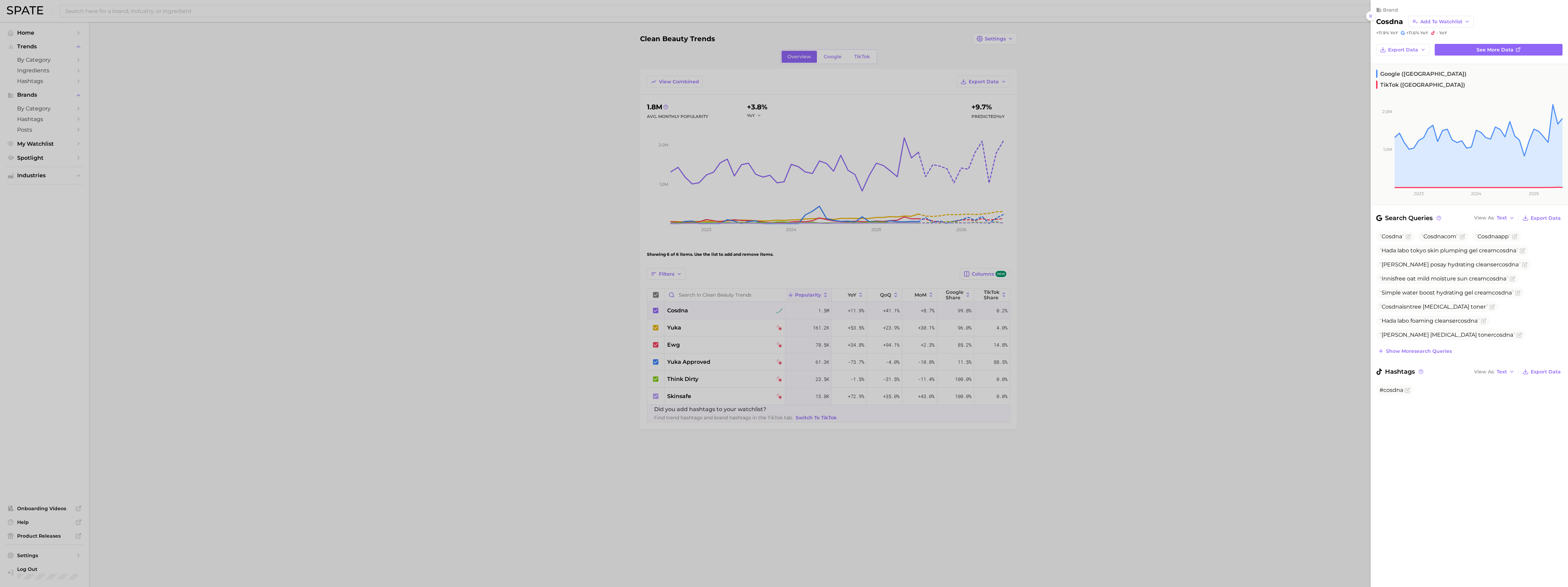
click at [677, 328] on div at bounding box center [784, 294] width 1568 height 587
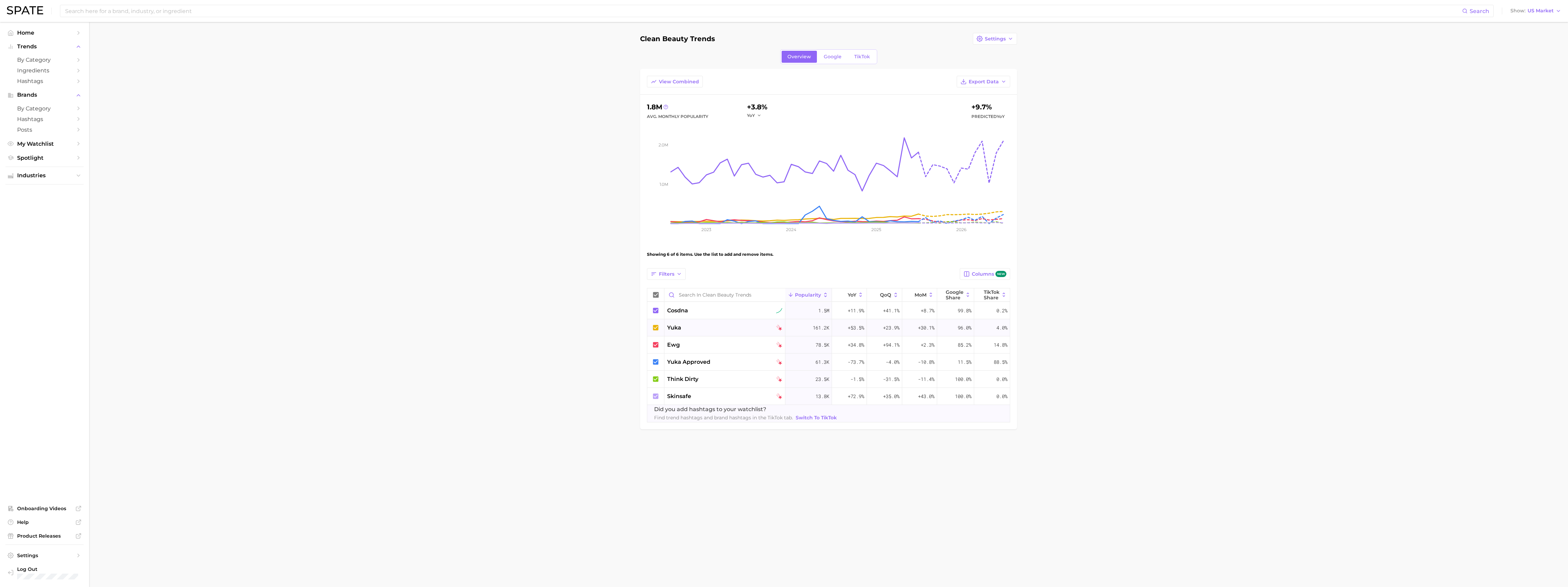
click at [676, 328] on span "yuka" at bounding box center [674, 328] width 14 height 9
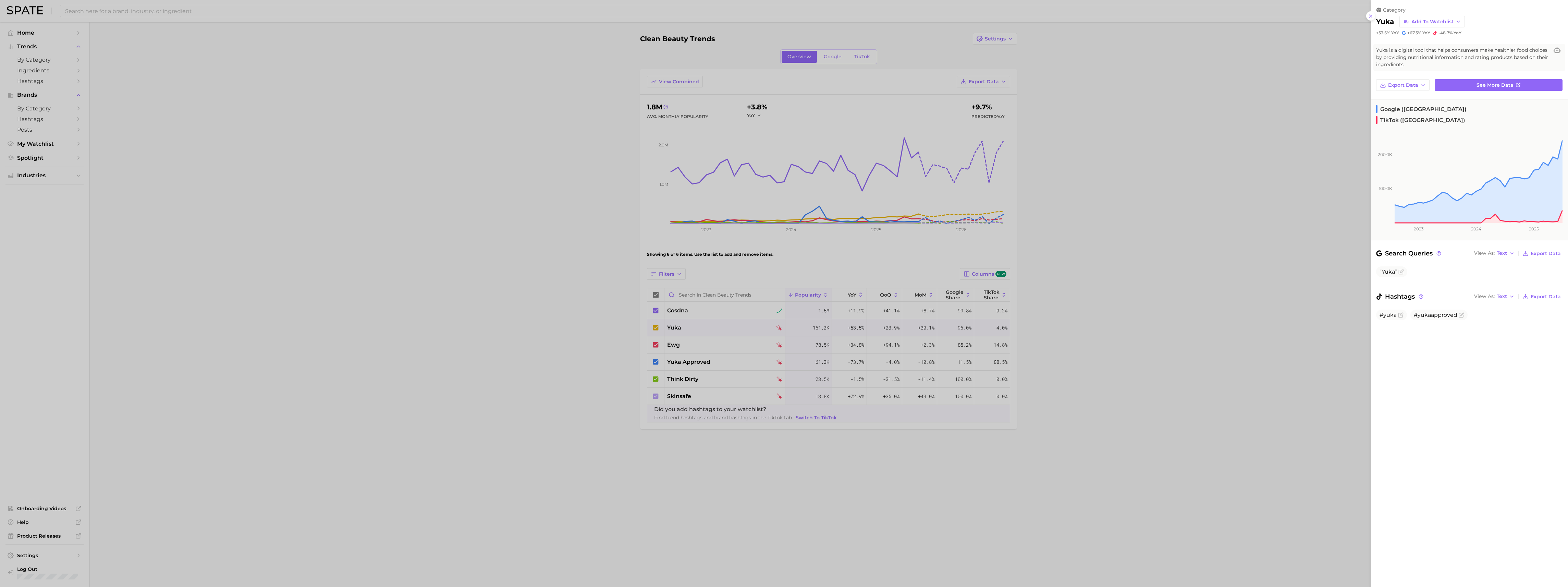
click at [823, 57] on div at bounding box center [784, 294] width 1568 height 587
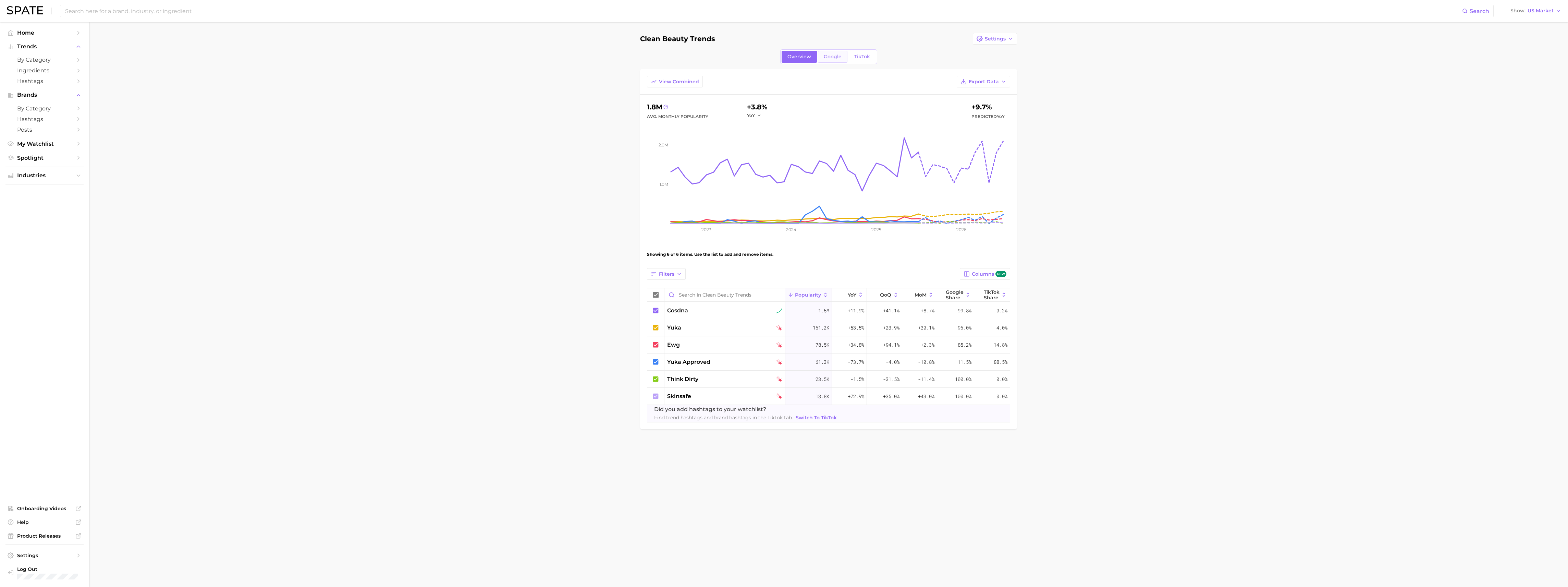
click at [831, 57] on span "Google" at bounding box center [832, 57] width 18 height 6
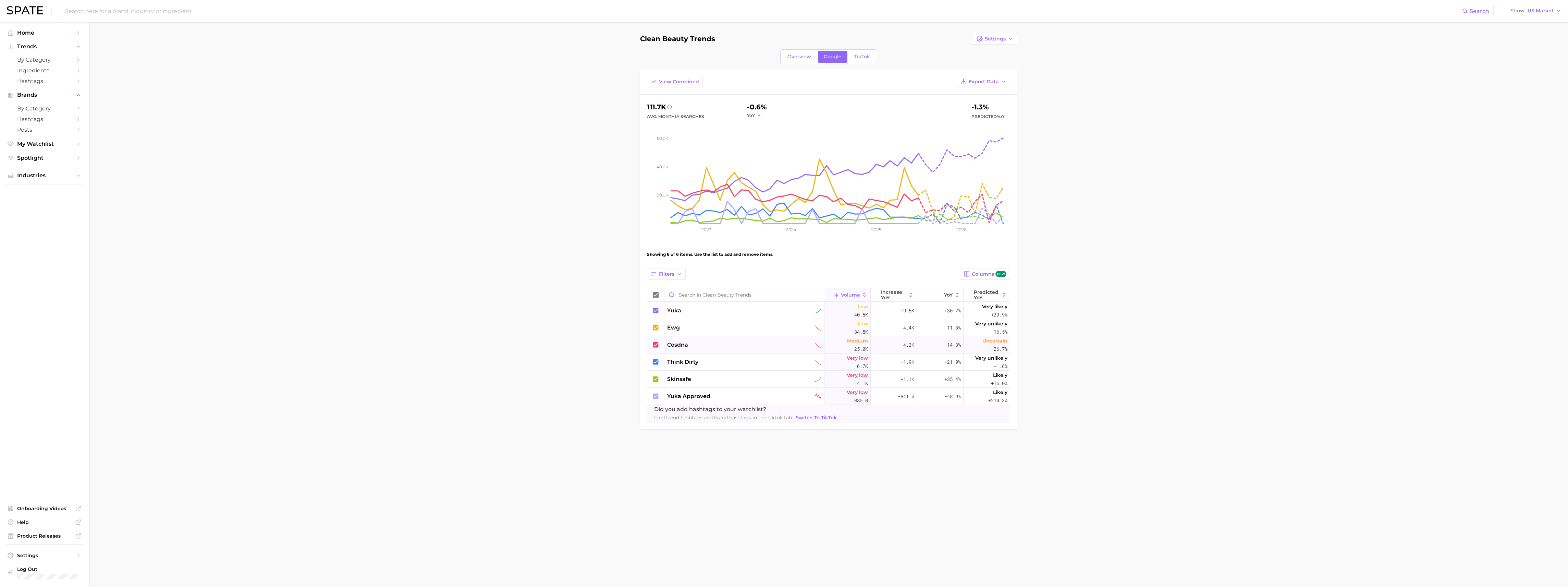
click at [685, 347] on span "cosdna" at bounding box center [677, 345] width 21 height 9
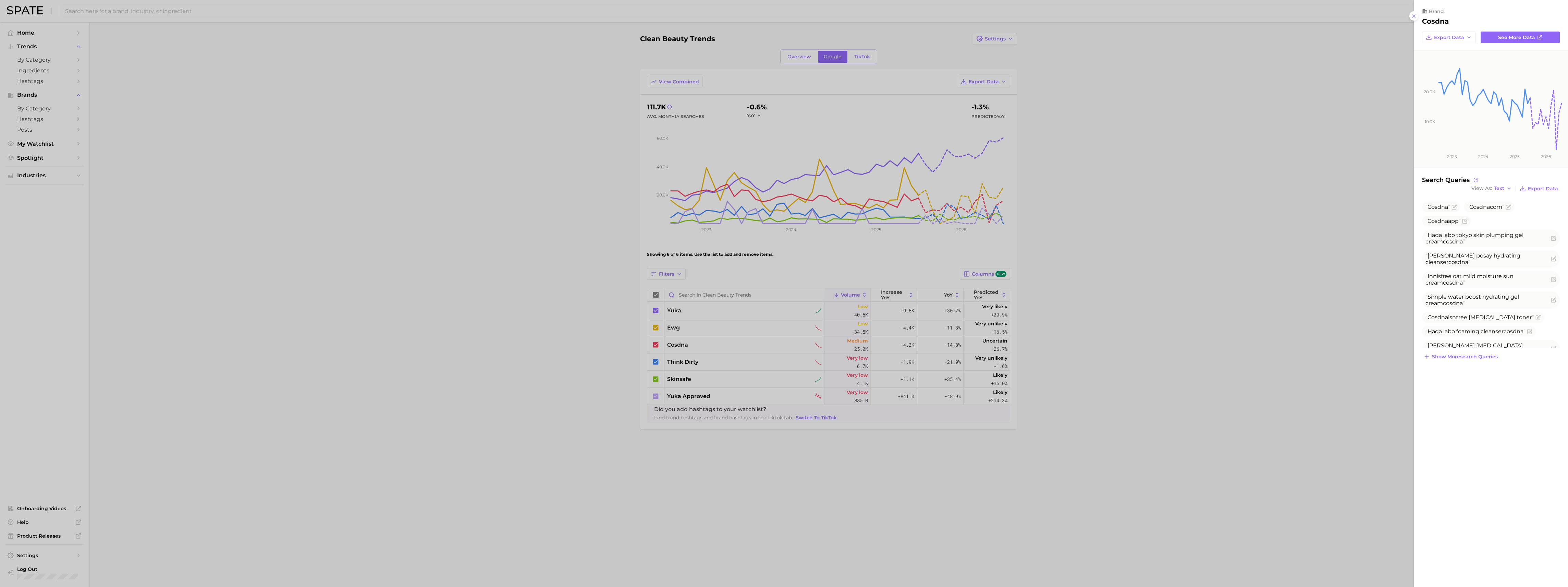
click at [686, 347] on div at bounding box center [784, 294] width 1568 height 587
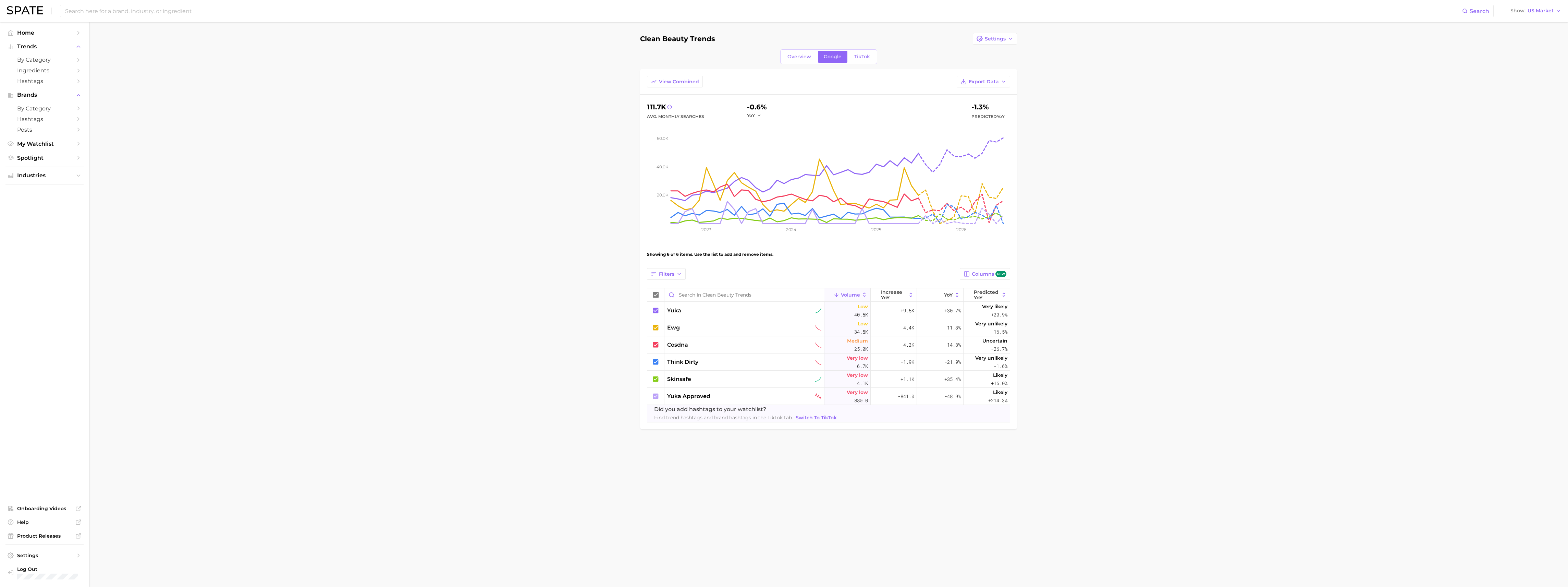
click at [686, 347] on span "cosdna" at bounding box center [677, 345] width 21 height 9
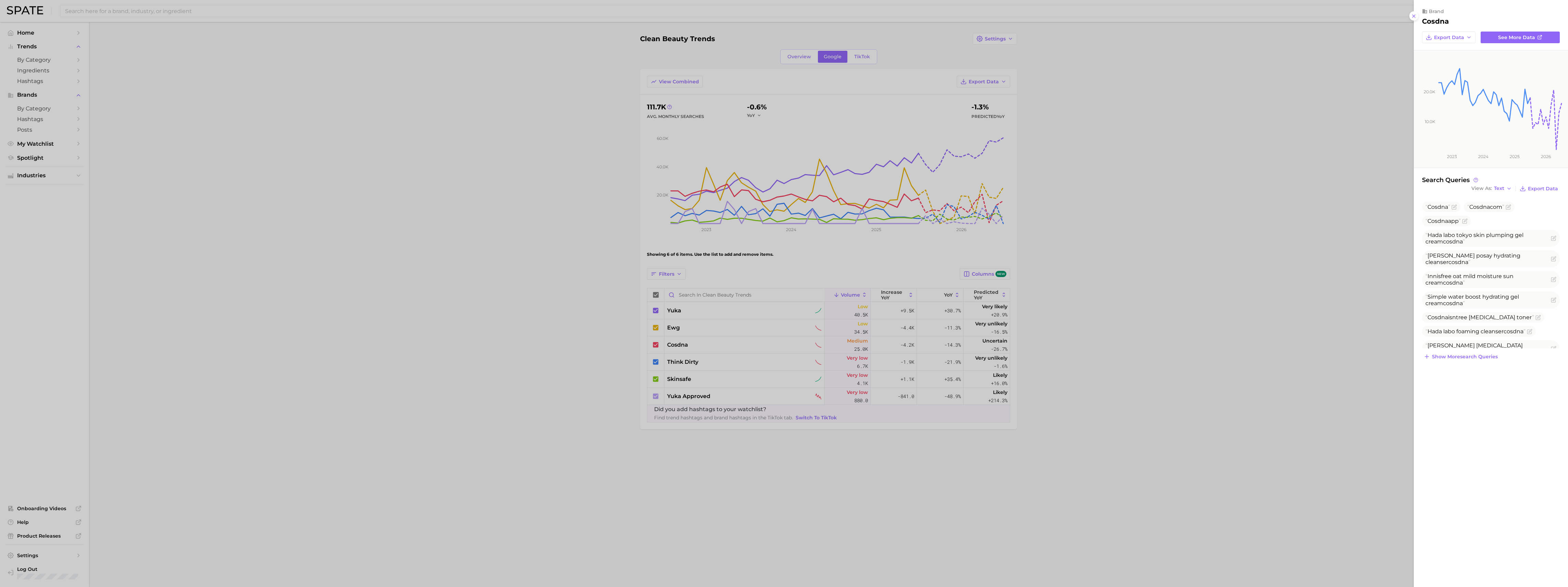
click at [686, 347] on div at bounding box center [784, 294] width 1568 height 587
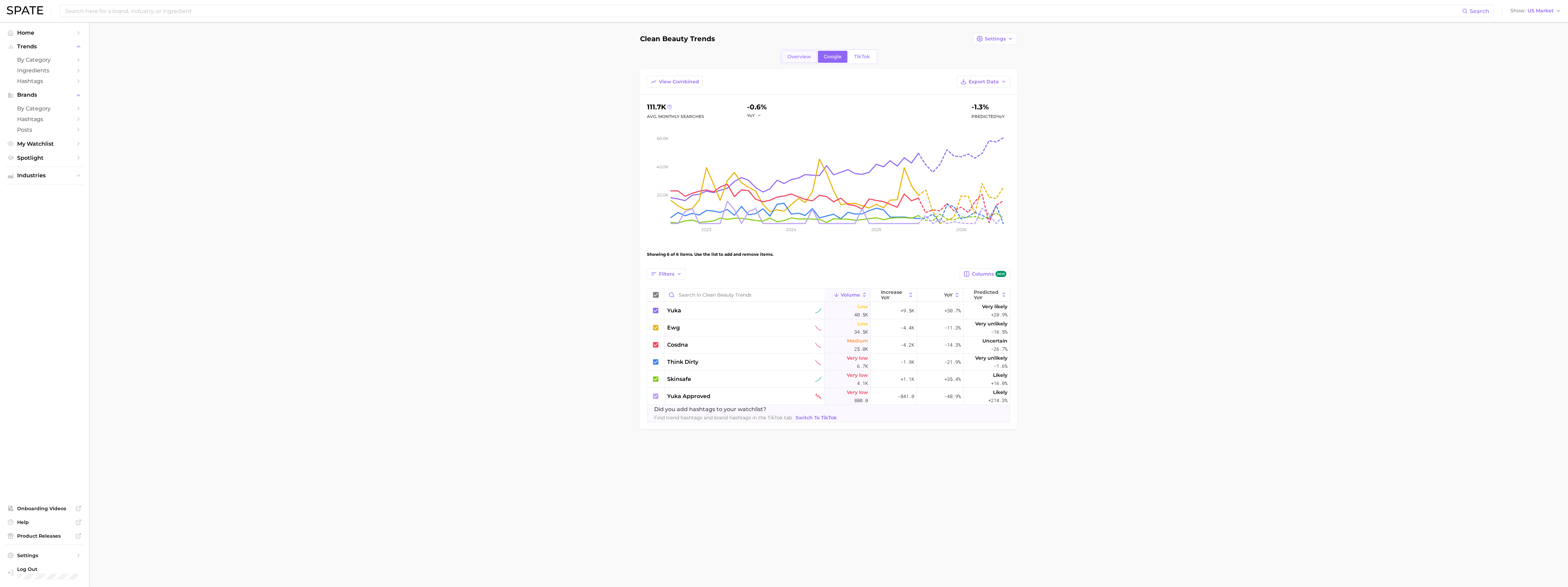
click at [801, 62] on link "Overview" at bounding box center [799, 57] width 35 height 12
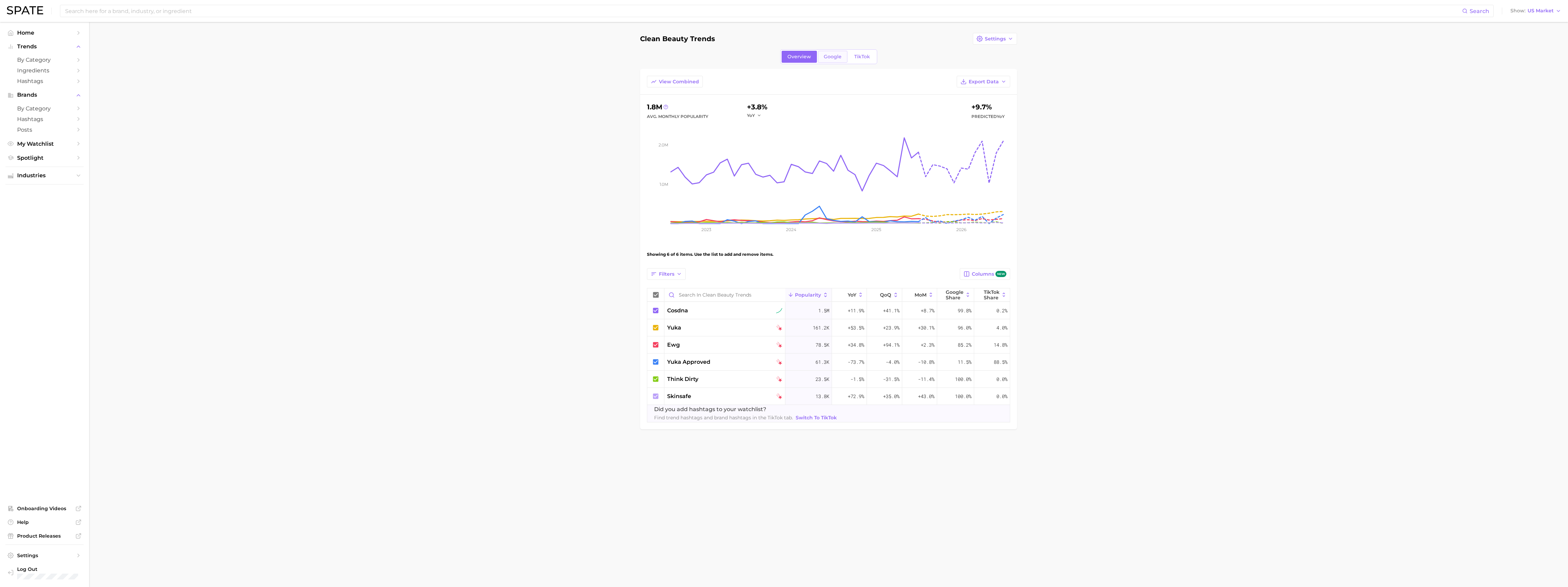
click at [830, 54] on span "Google" at bounding box center [832, 57] width 18 height 6
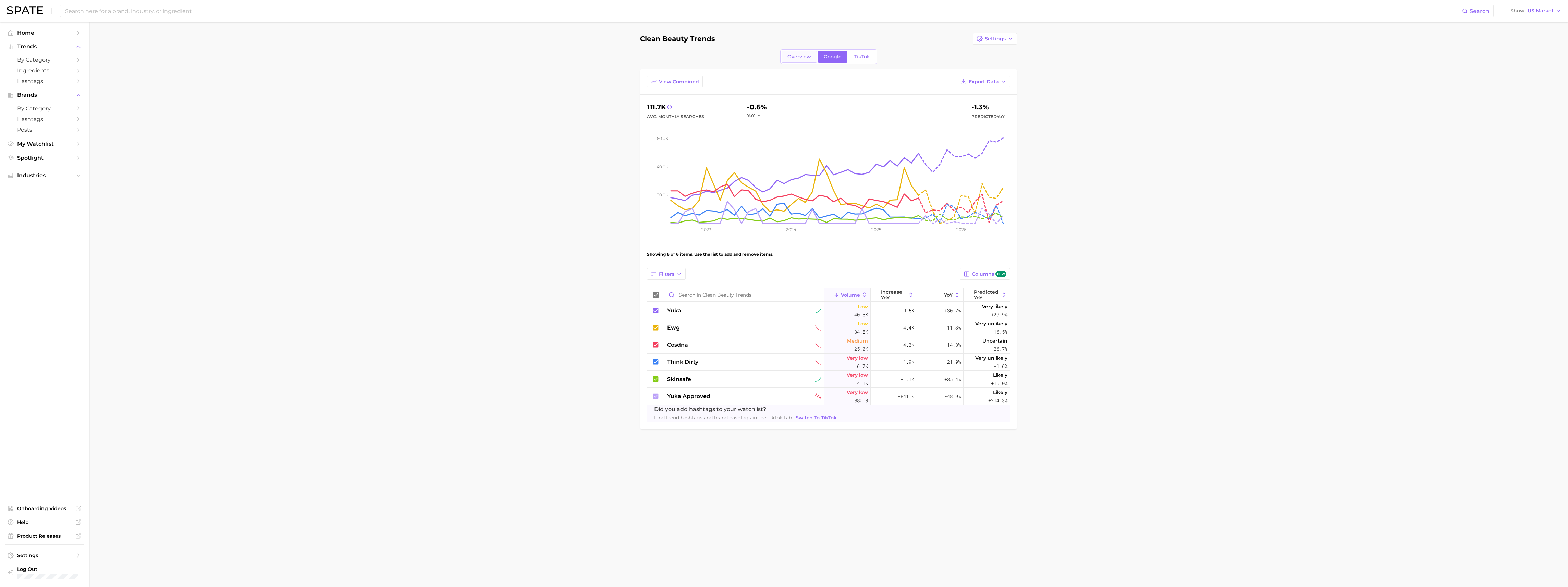
click at [806, 57] on span "Overview" at bounding box center [799, 57] width 24 height 6
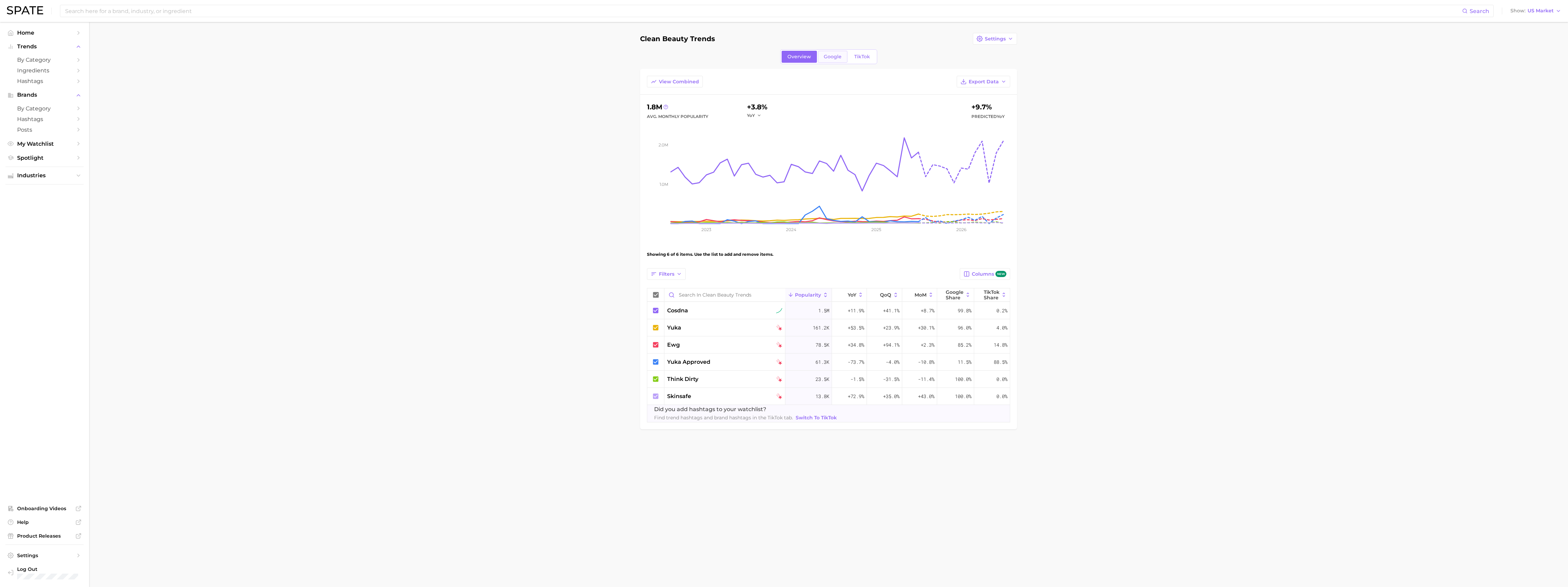
click at [828, 57] on span "Google" at bounding box center [832, 57] width 18 height 6
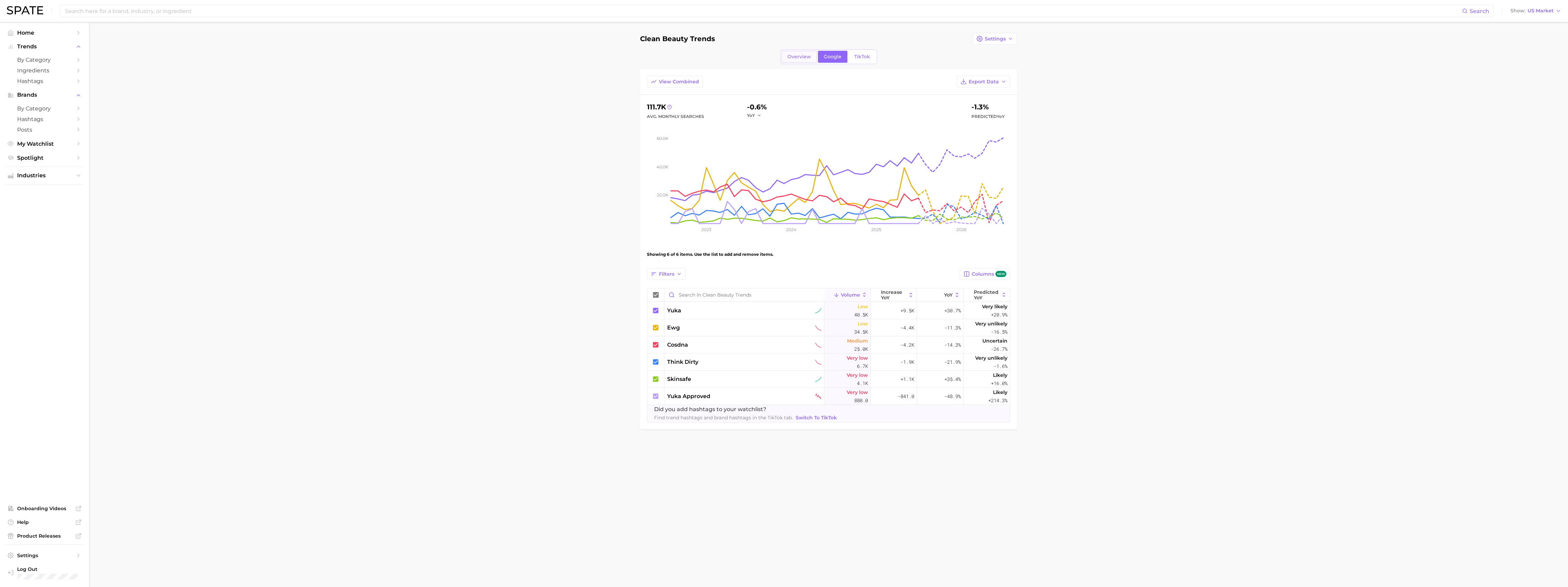
click at [798, 57] on span "Overview" at bounding box center [799, 57] width 24 height 6
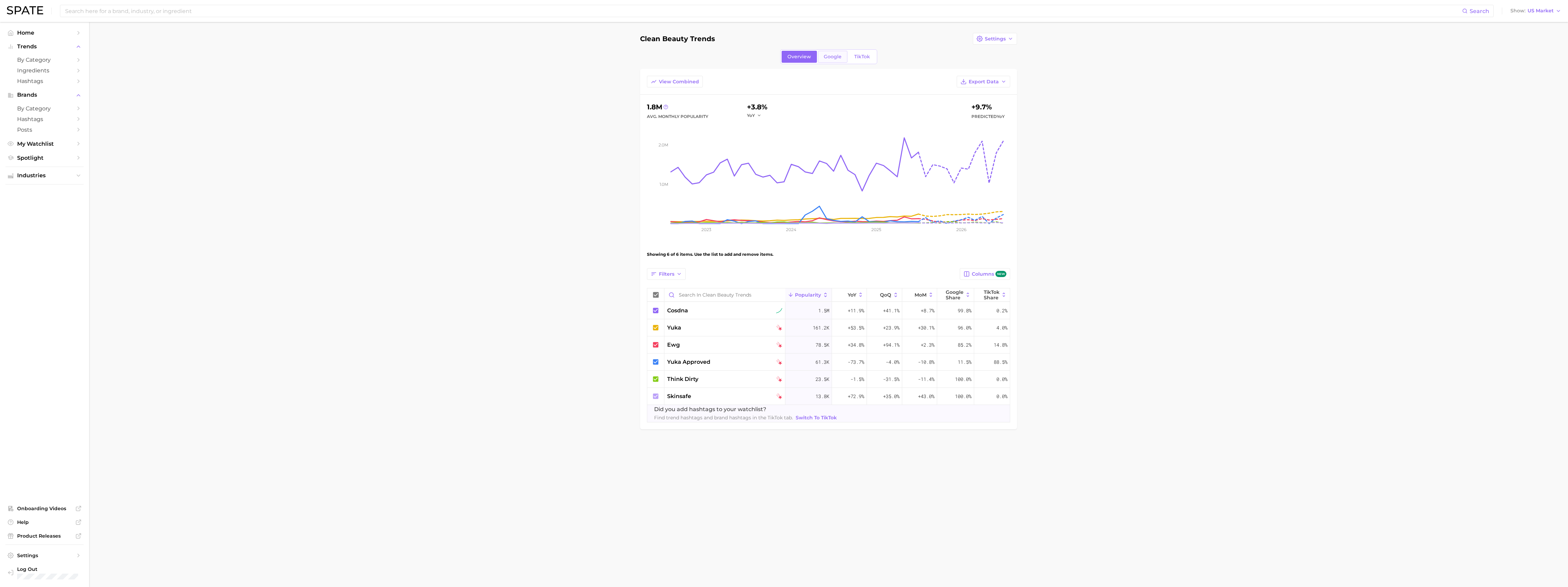
click at [837, 58] on span "Google" at bounding box center [832, 57] width 18 height 6
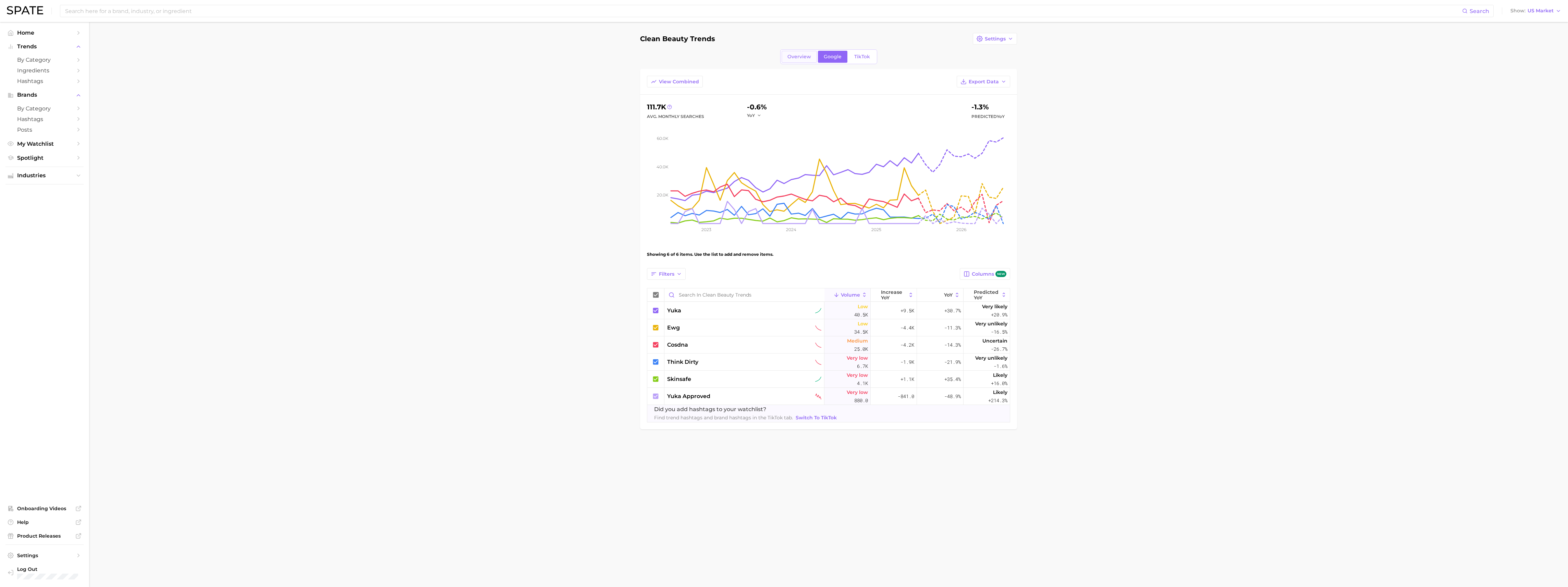
click at [794, 57] on span "Overview" at bounding box center [799, 57] width 24 height 6
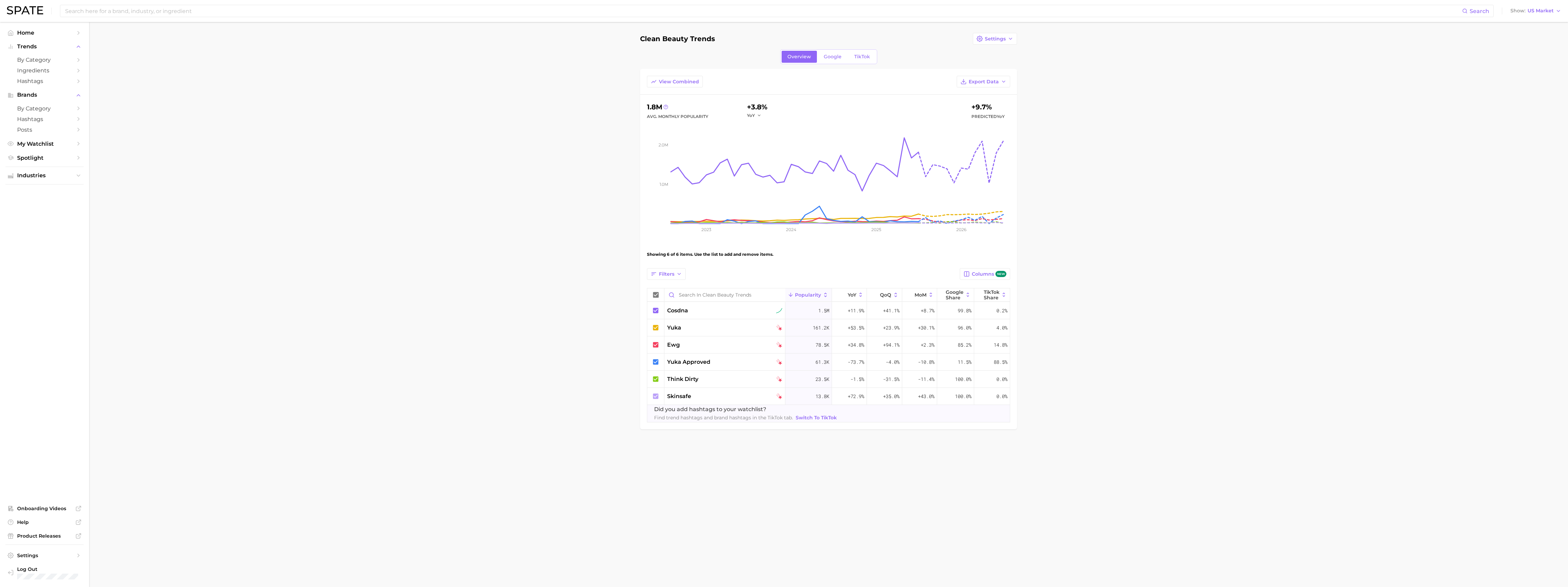
click at [794, 57] on span "Overview" at bounding box center [799, 57] width 24 height 6
click at [836, 50] on div "Overview Google TikTok" at bounding box center [828, 57] width 97 height 15
click at [836, 55] on span "Google" at bounding box center [832, 57] width 18 height 6
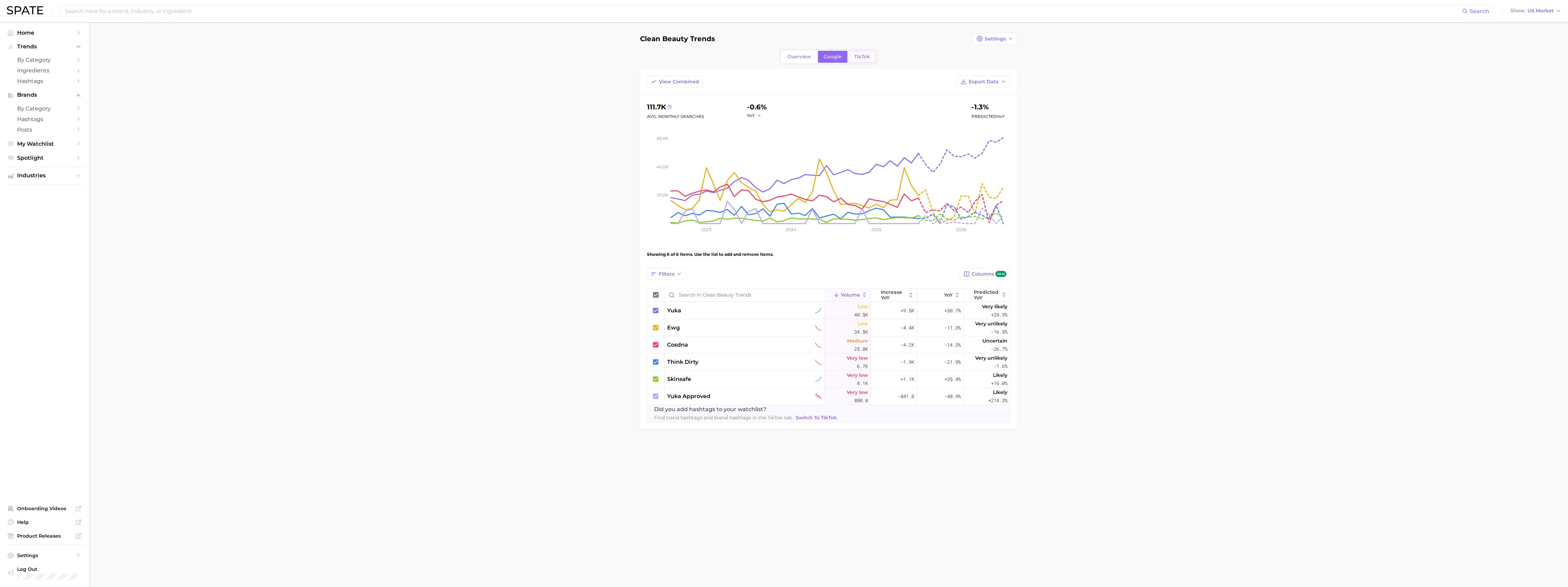
click at [857, 55] on span "TikTok" at bounding box center [862, 57] width 16 height 6
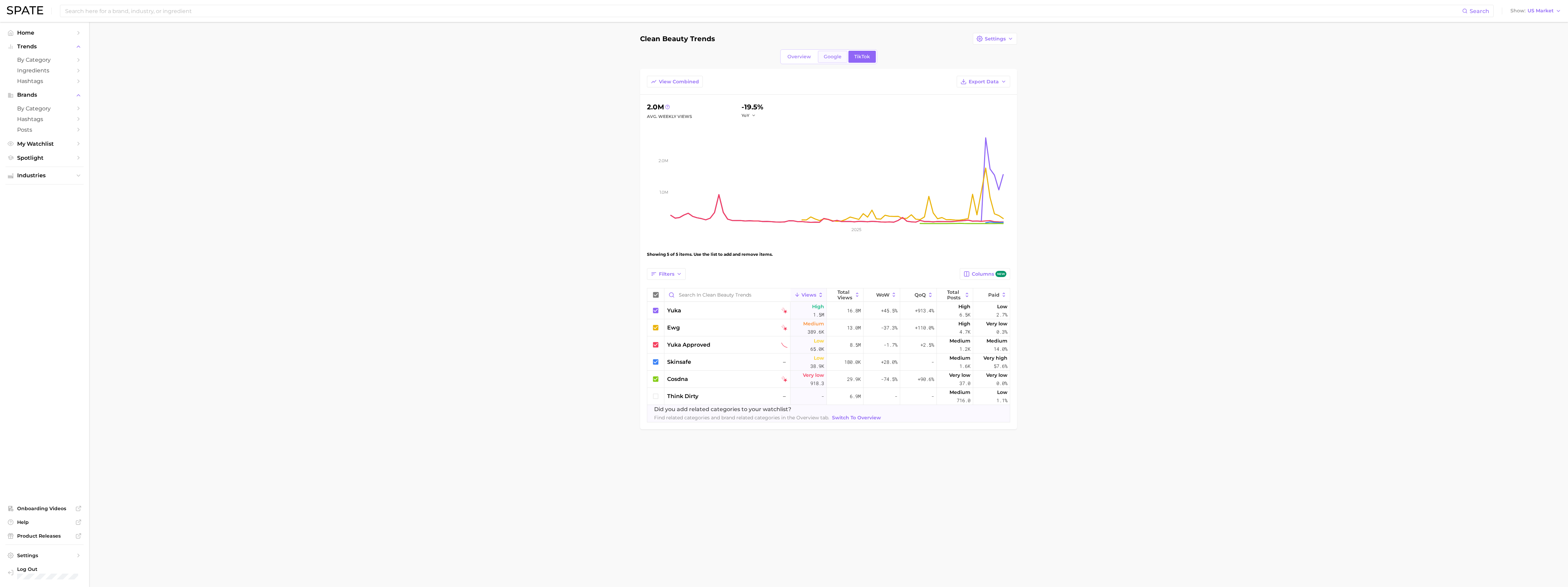
click at [827, 56] on span "Google" at bounding box center [832, 57] width 18 height 6
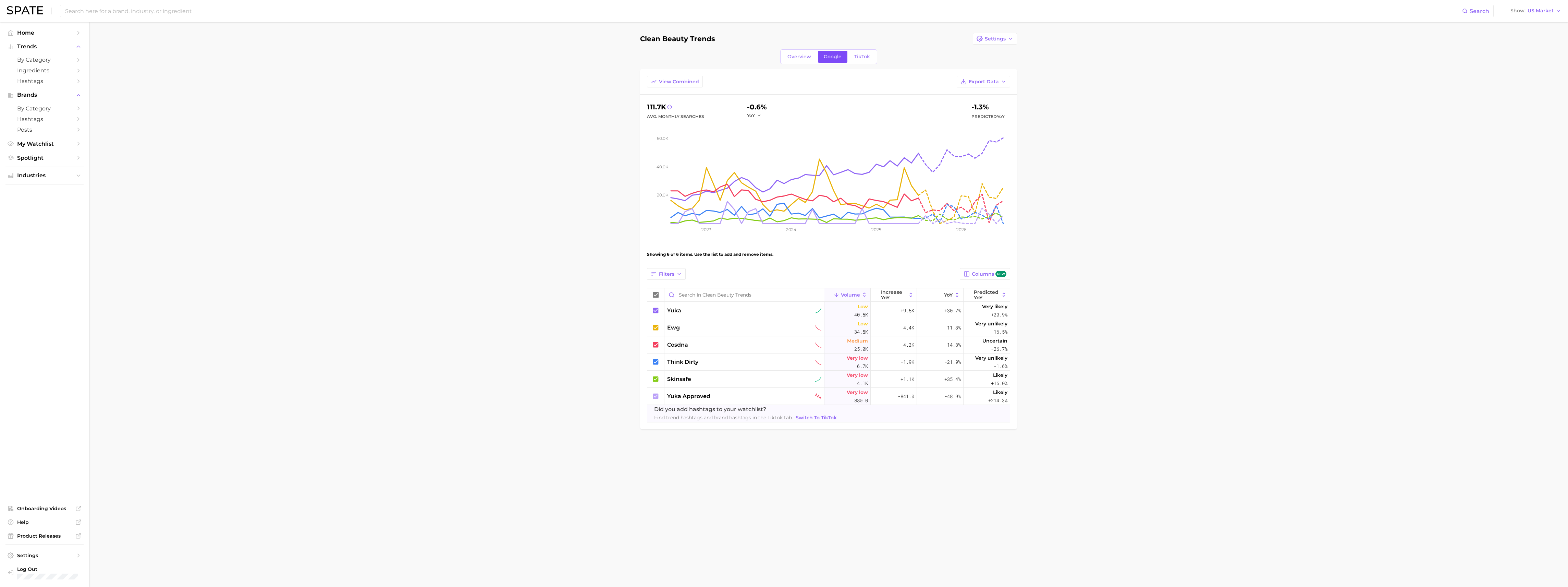
click at [839, 56] on span "Google" at bounding box center [832, 57] width 18 height 6
click at [849, 56] on link "TikTok" at bounding box center [862, 57] width 27 height 12
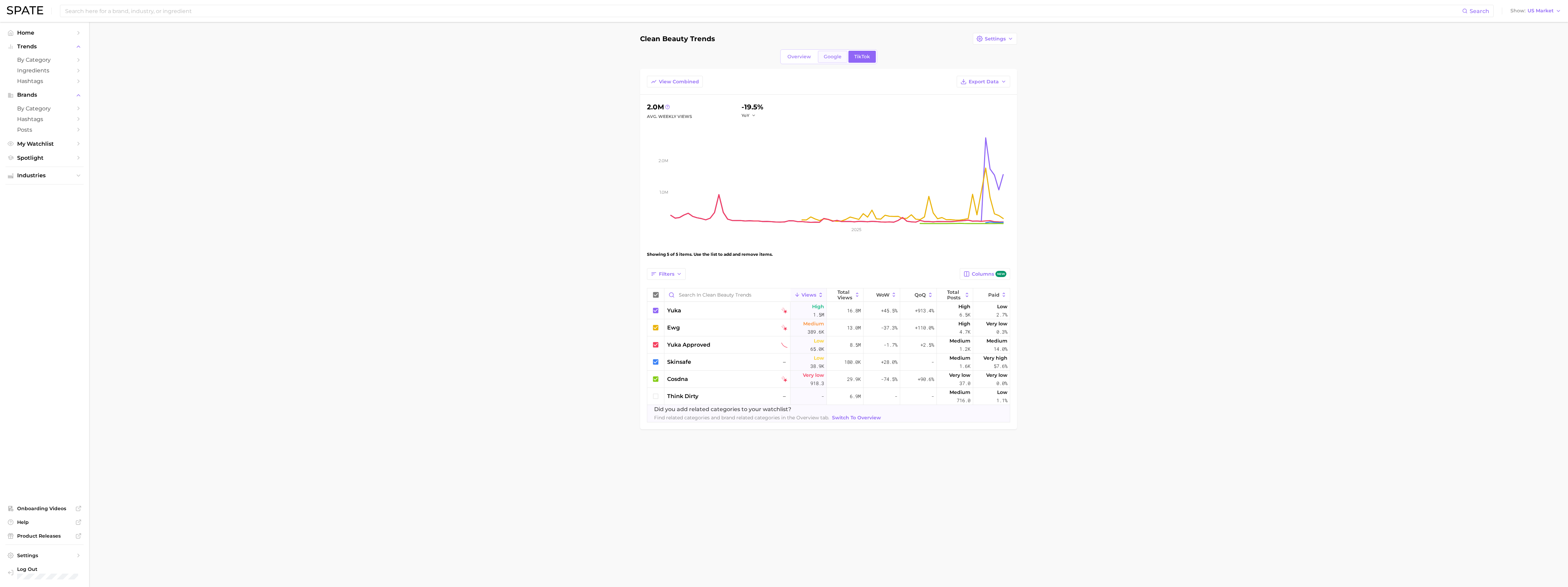
click at [835, 55] on span "Google" at bounding box center [832, 57] width 18 height 6
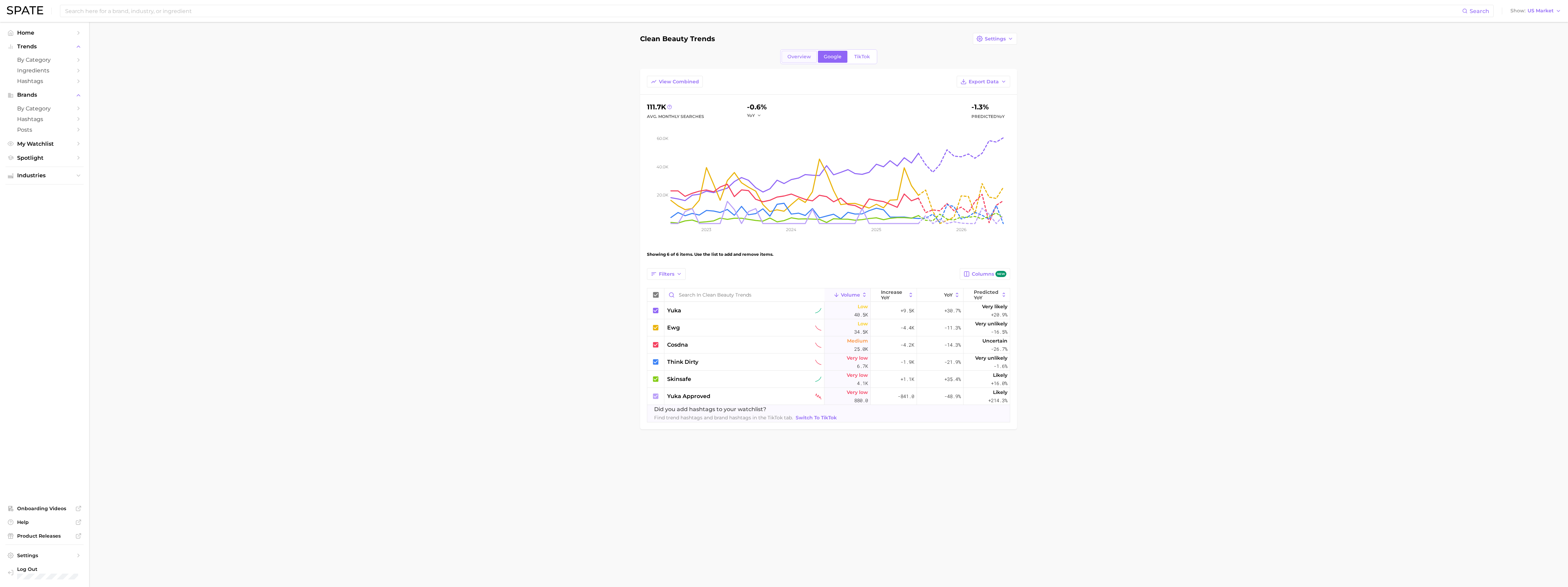
click at [803, 57] on span "Overview" at bounding box center [799, 57] width 24 height 6
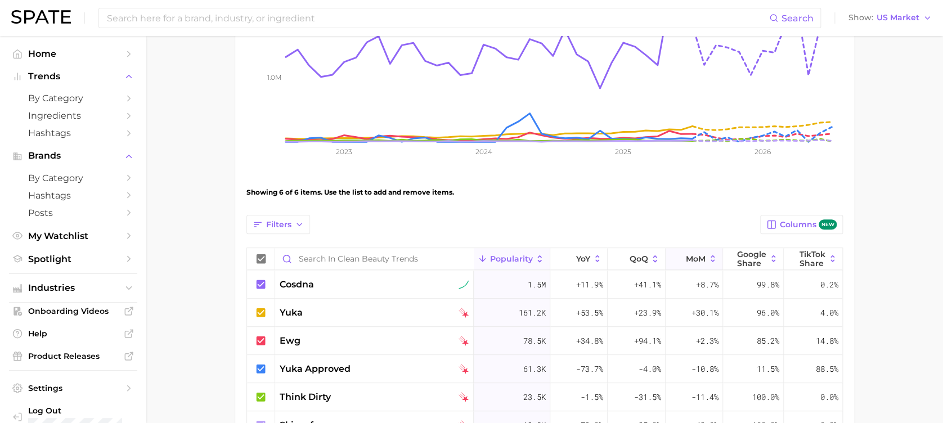
scroll to position [150, 0]
